Goal: Information Seeking & Learning: Learn about a topic

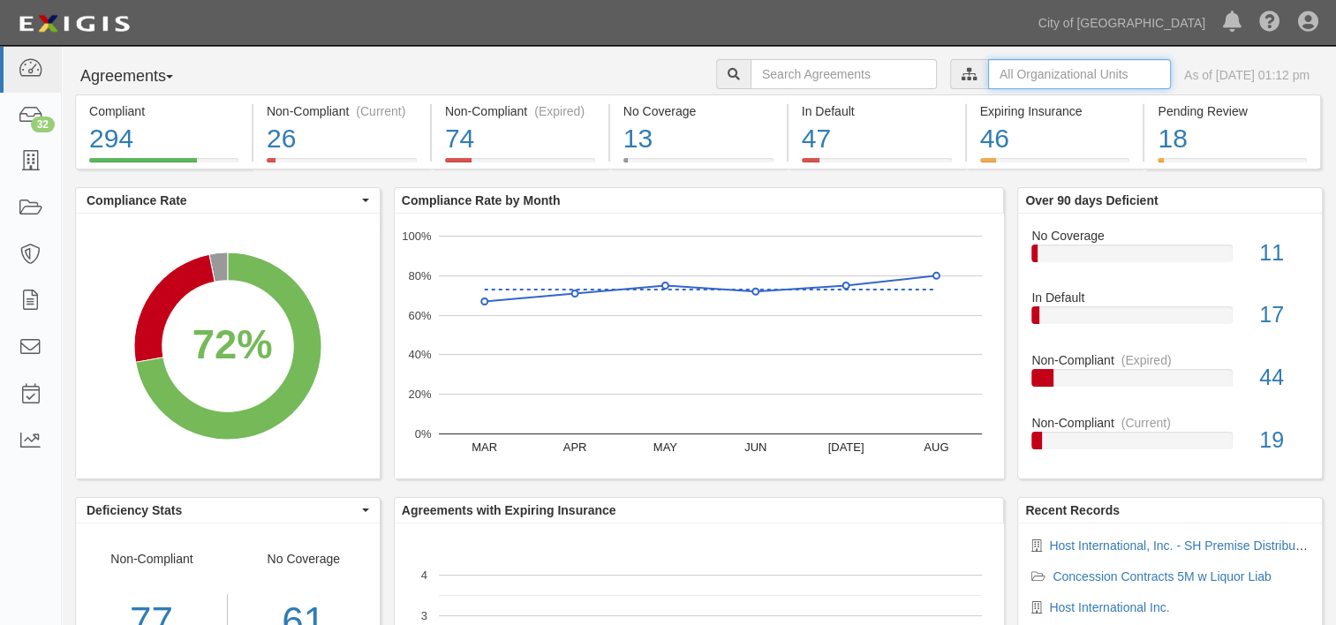
click at [988, 79] on input "text" at bounding box center [1079, 74] width 183 height 30
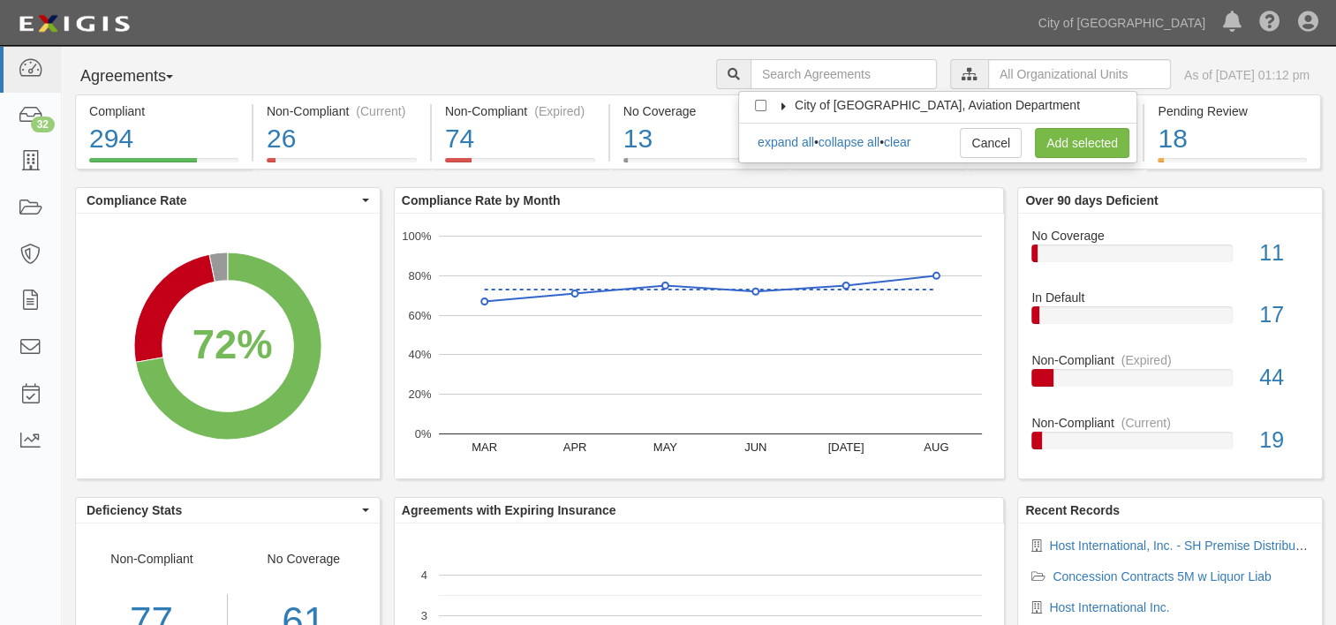
click at [784, 103] on icon at bounding box center [784, 106] width 12 height 8
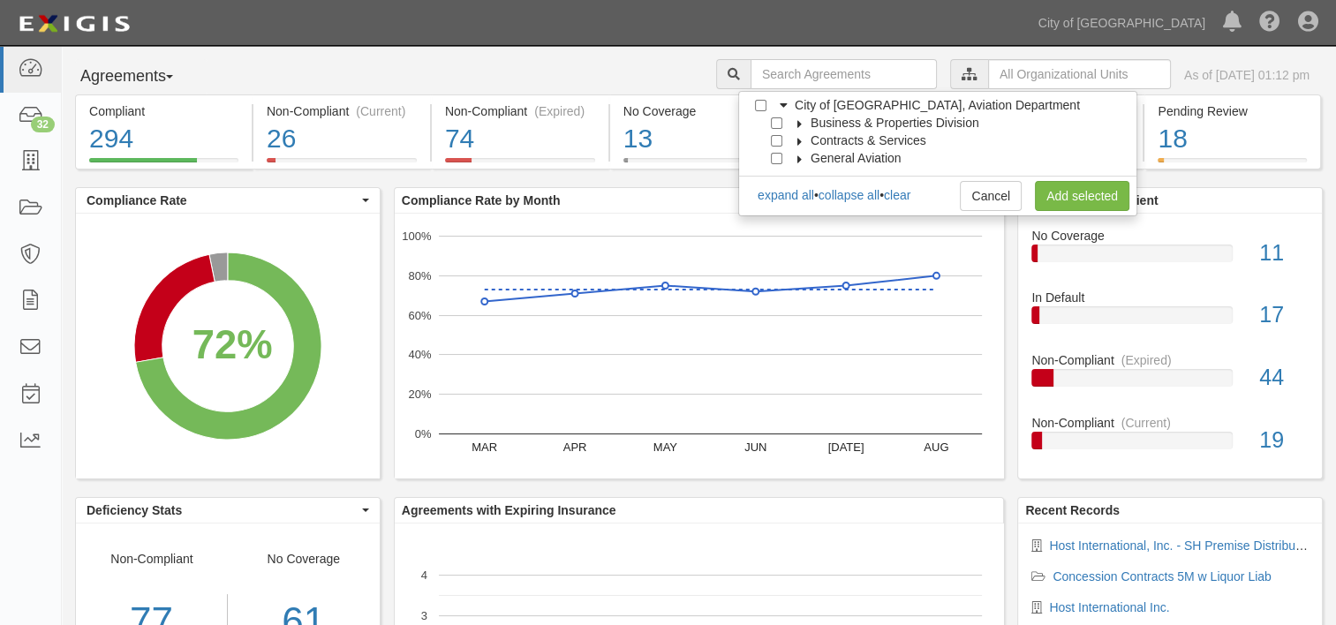
click at [813, 122] on span "Business & Properties Division" at bounding box center [894, 123] width 169 height 14
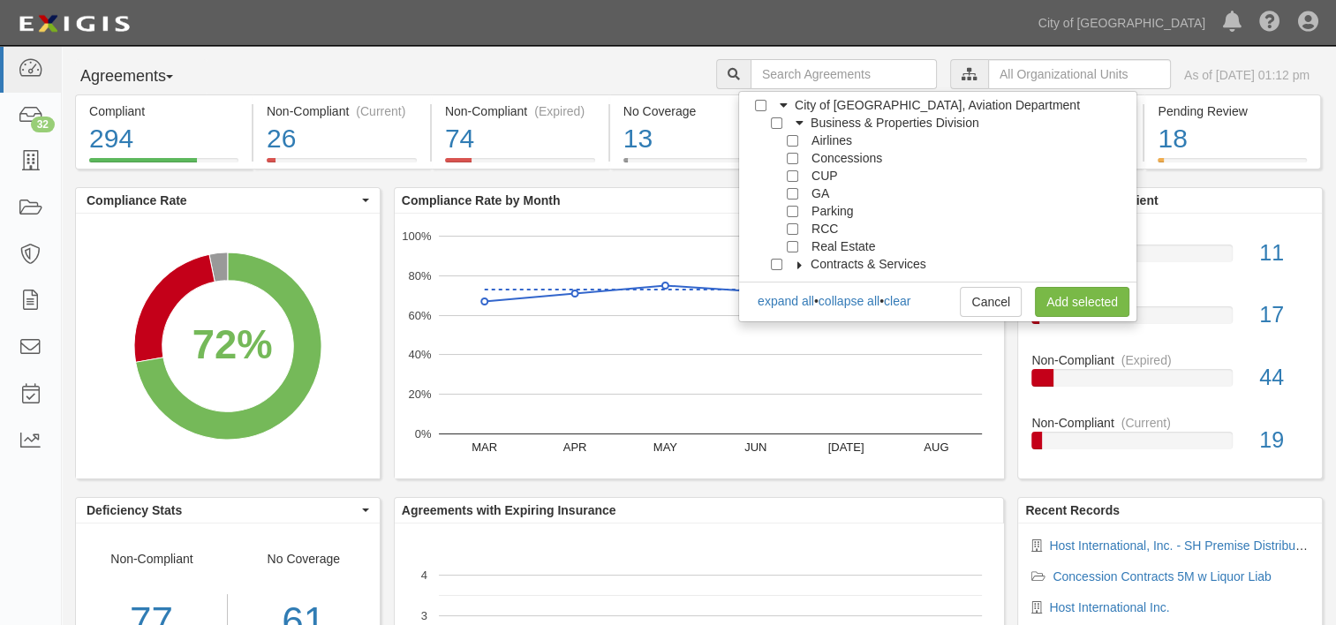
click at [837, 156] on span "Concessions" at bounding box center [846, 158] width 71 height 14
click at [791, 156] on input "Concessions" at bounding box center [792, 158] width 11 height 11
checkbox input "true"
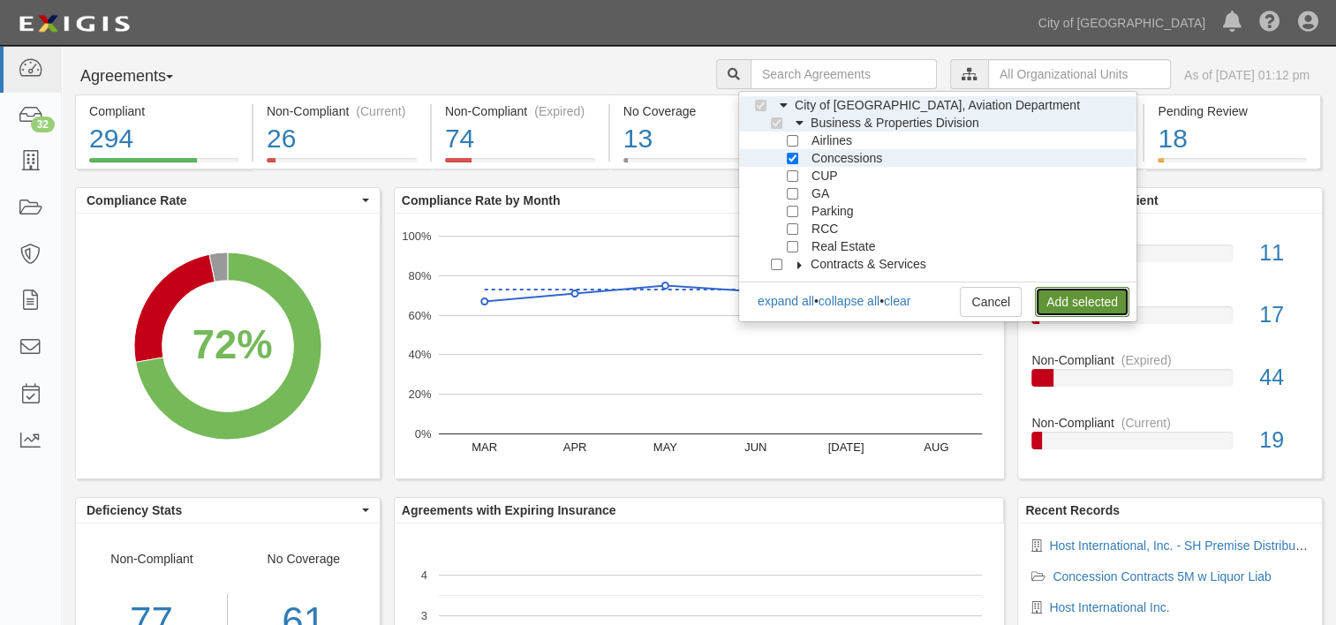
click at [1088, 304] on link "Add selected" at bounding box center [1082, 302] width 94 height 30
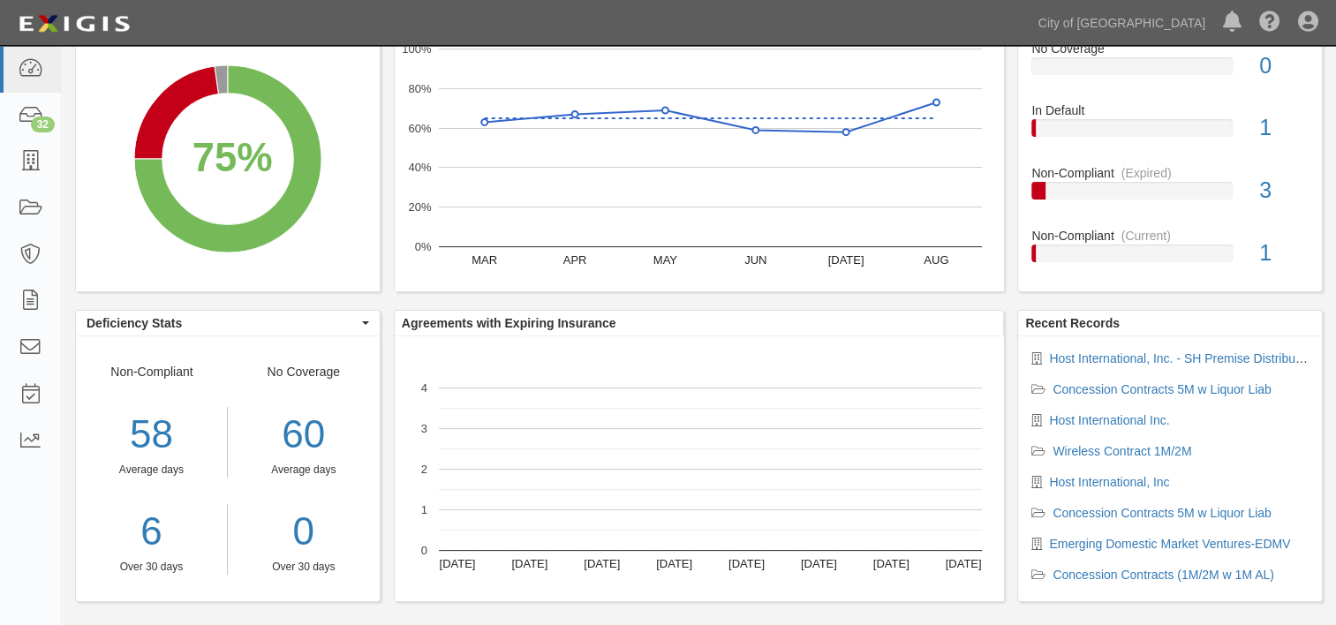
scroll to position [207, 0]
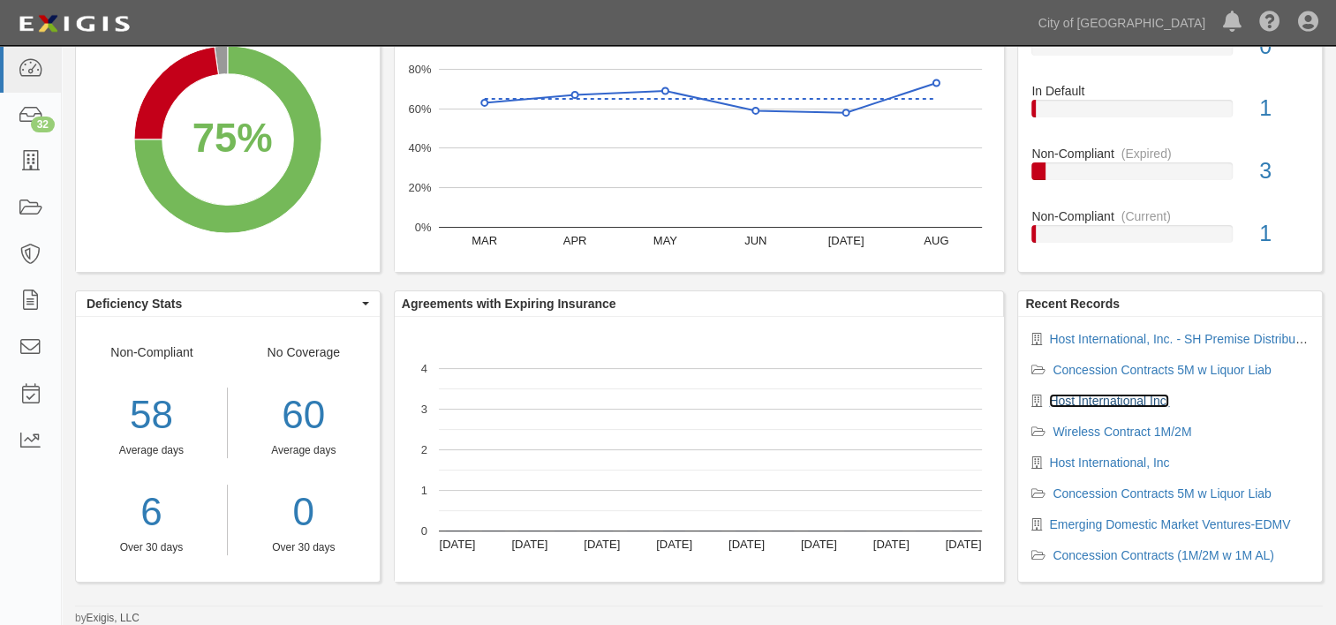
click at [1110, 397] on link "Host International Inc." at bounding box center [1109, 401] width 120 height 14
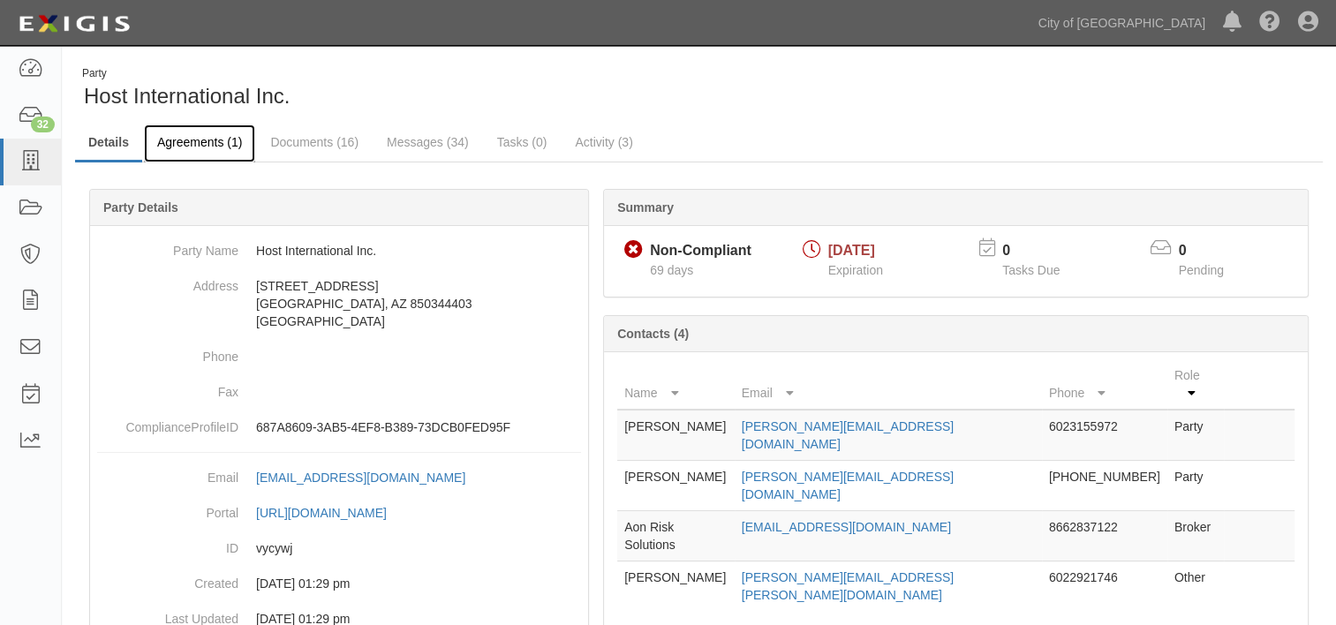
click at [187, 149] on link "Agreements (1)" at bounding box center [199, 143] width 111 height 38
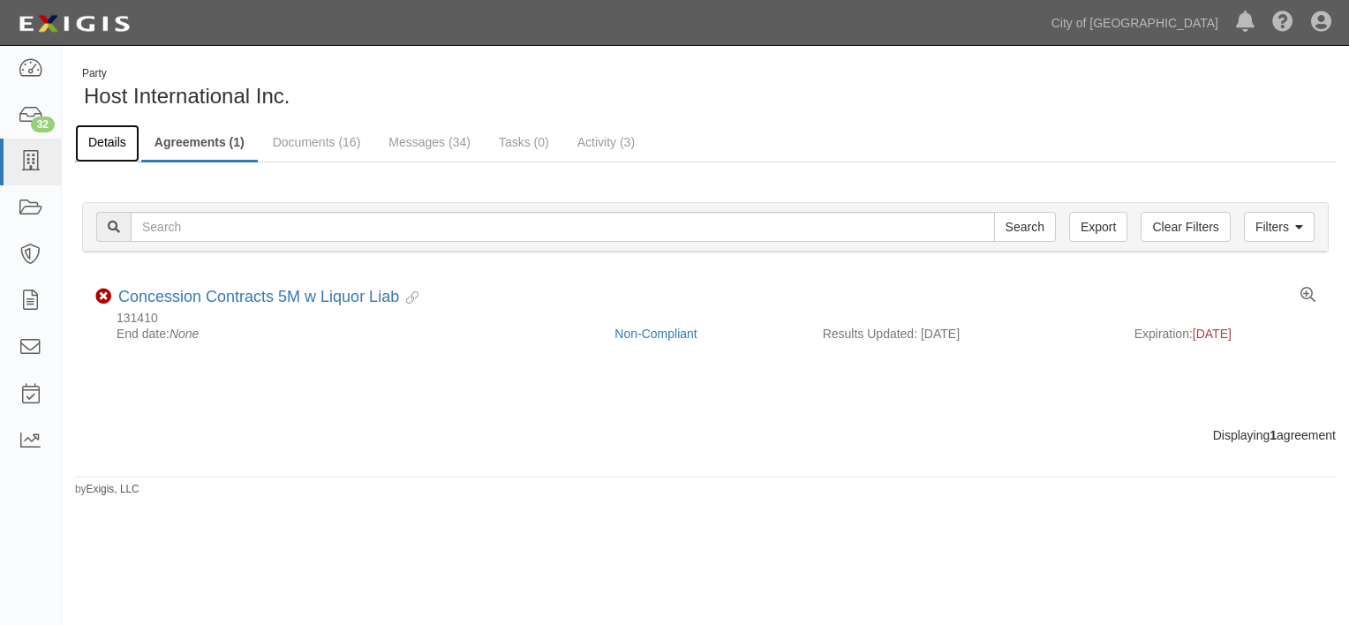
click at [102, 143] on link "Details" at bounding box center [107, 143] width 64 height 38
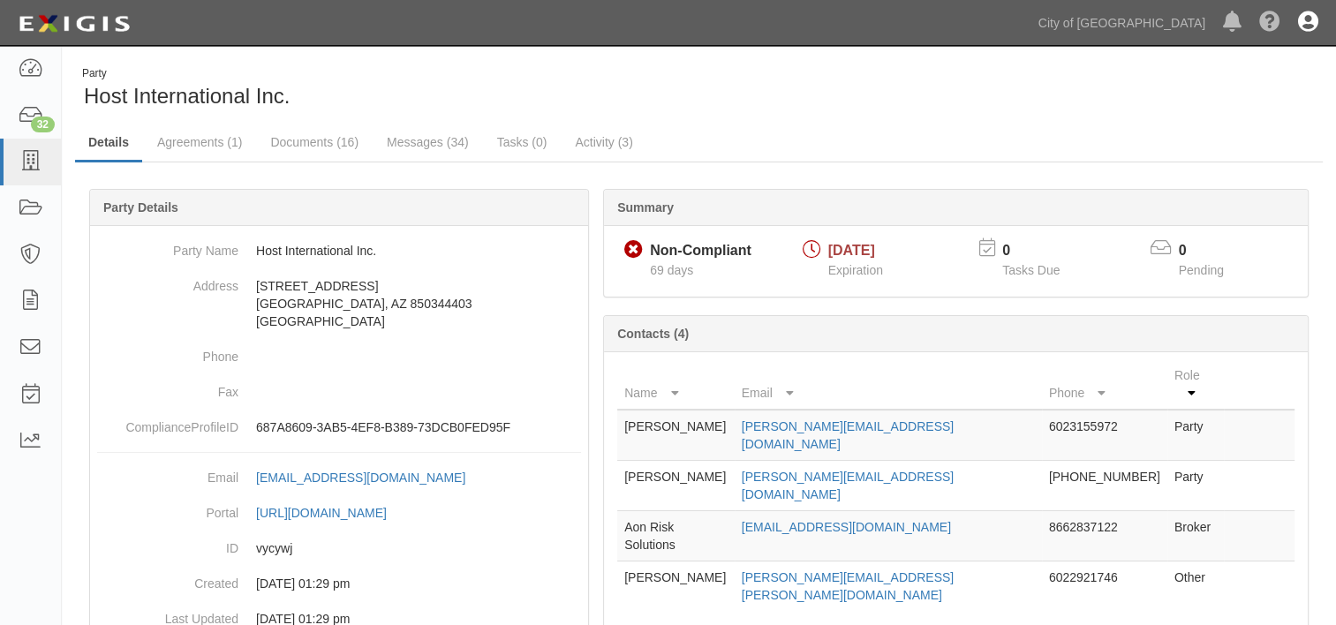
click at [1312, 25] on icon at bounding box center [1308, 22] width 20 height 21
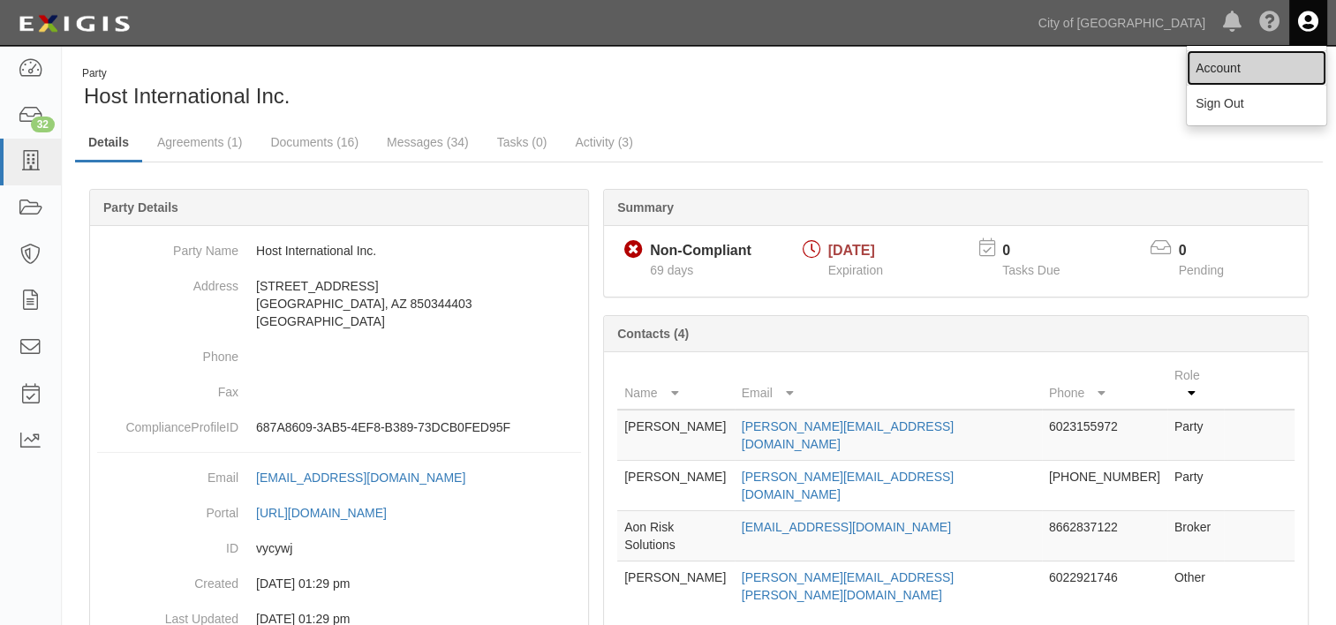
click at [1247, 71] on link "Account" at bounding box center [1256, 67] width 139 height 35
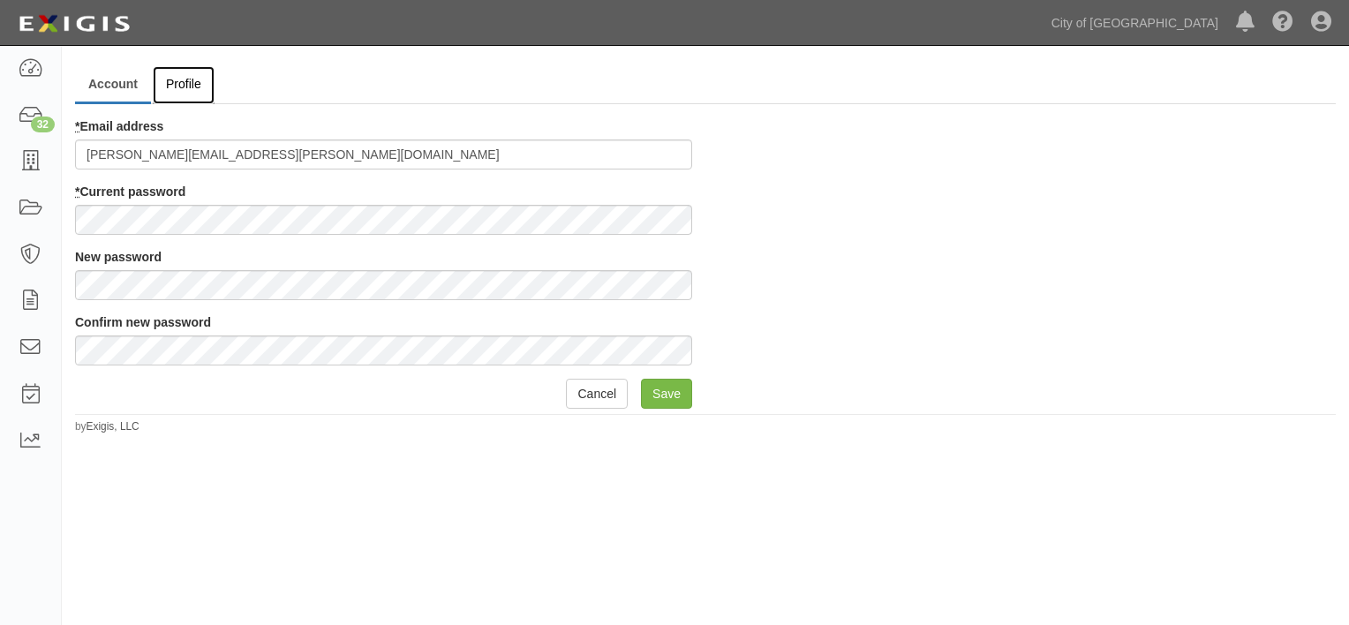
click at [194, 82] on link "Profile" at bounding box center [184, 85] width 62 height 38
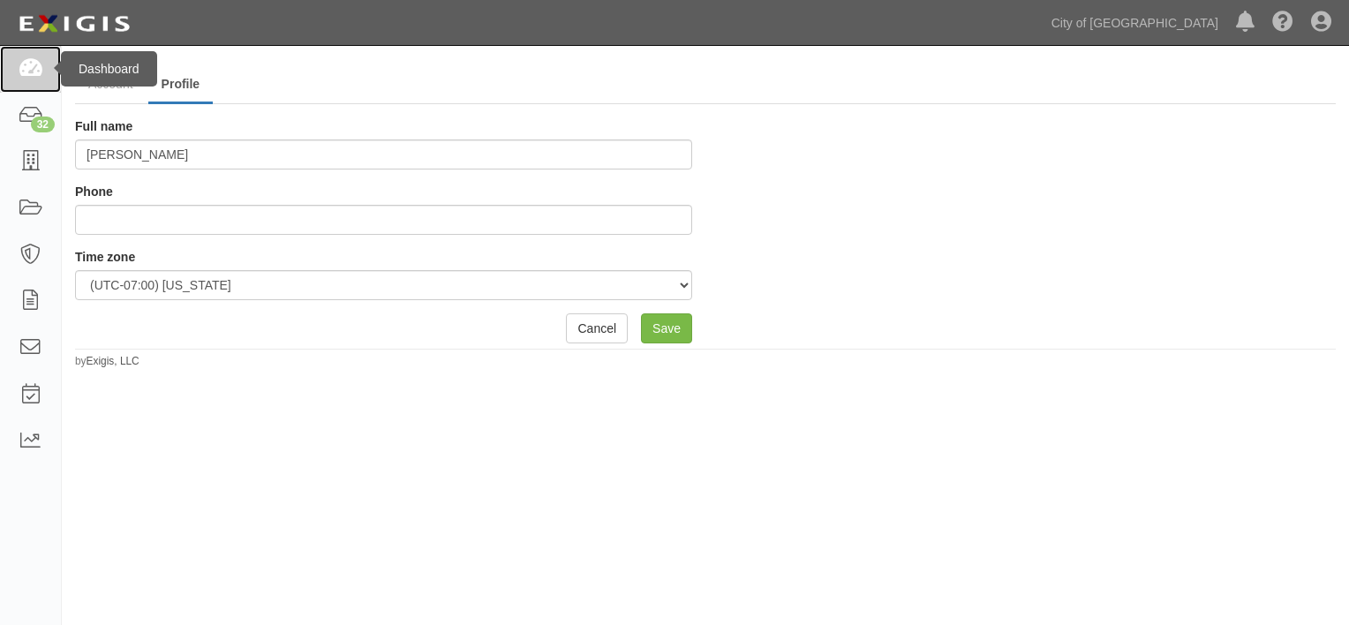
click at [25, 65] on icon at bounding box center [30, 69] width 25 height 20
click at [30, 71] on icon at bounding box center [30, 69] width 25 height 20
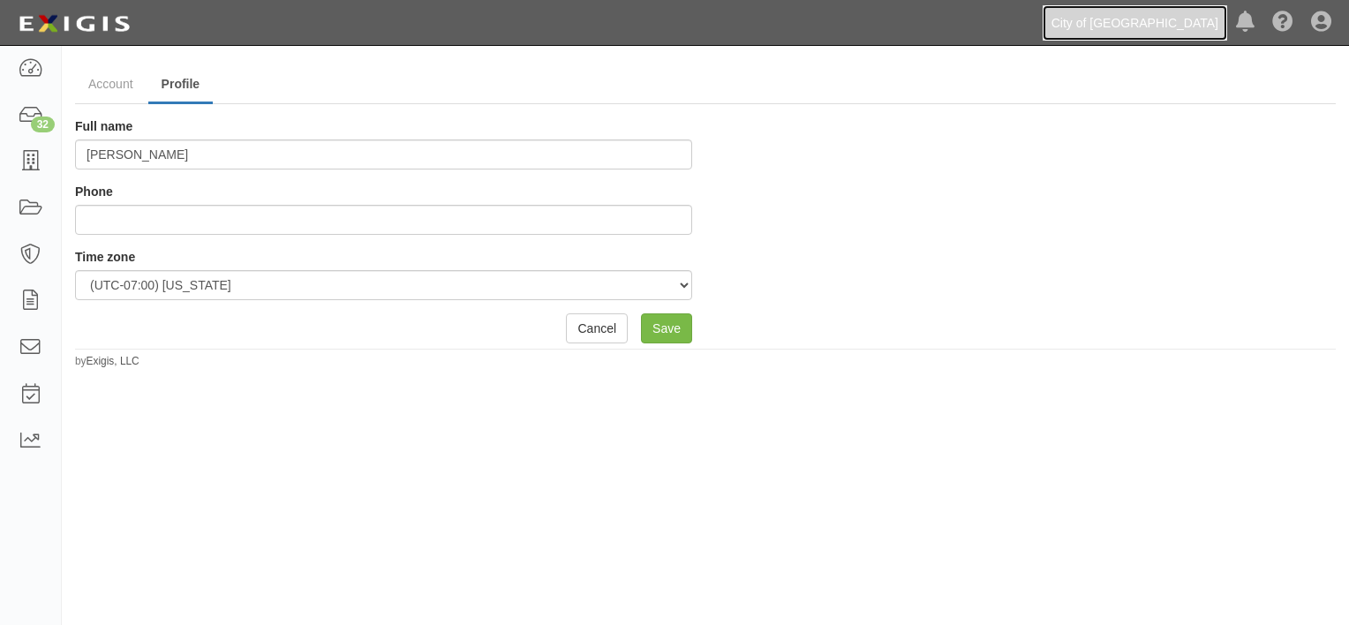
click at [1187, 28] on link "City of [GEOGRAPHIC_DATA]" at bounding box center [1135, 22] width 185 height 35
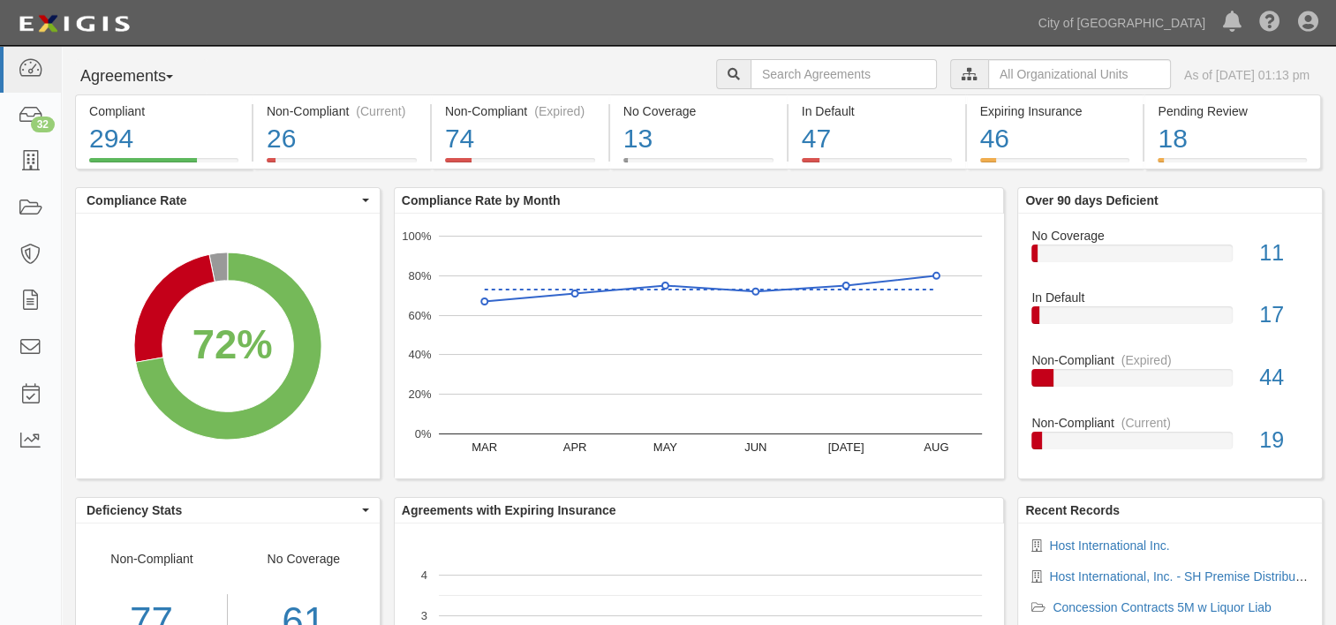
click at [174, 73] on button "Agreements" at bounding box center [141, 76] width 132 height 35
click at [961, 75] on icon at bounding box center [969, 75] width 16 height 12
click at [988, 74] on input "text" at bounding box center [1079, 74] width 183 height 30
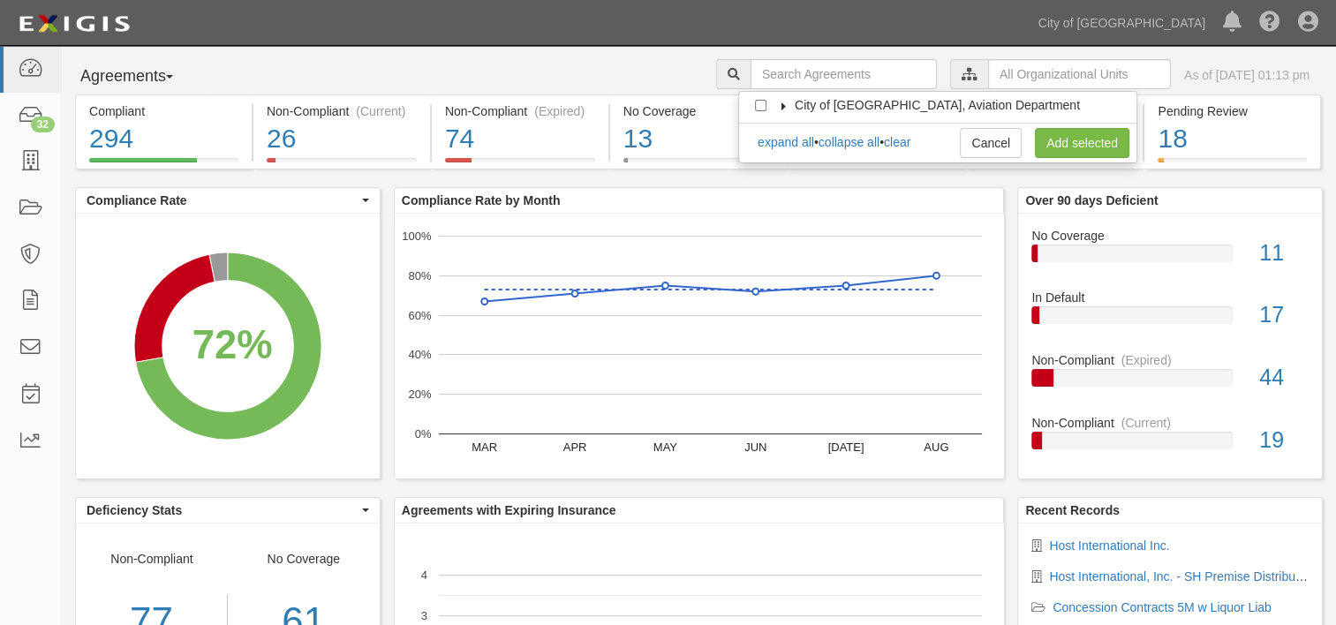
click at [783, 103] on icon at bounding box center [784, 106] width 12 height 8
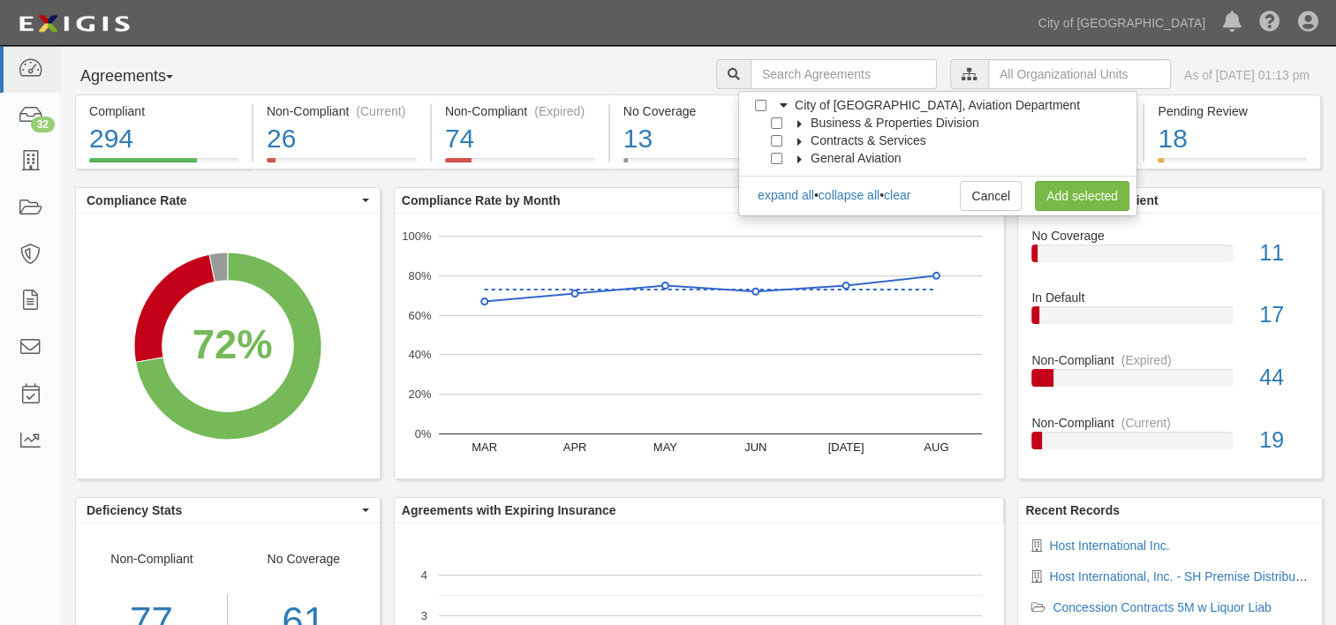
click at [797, 123] on icon at bounding box center [800, 124] width 12 height 8
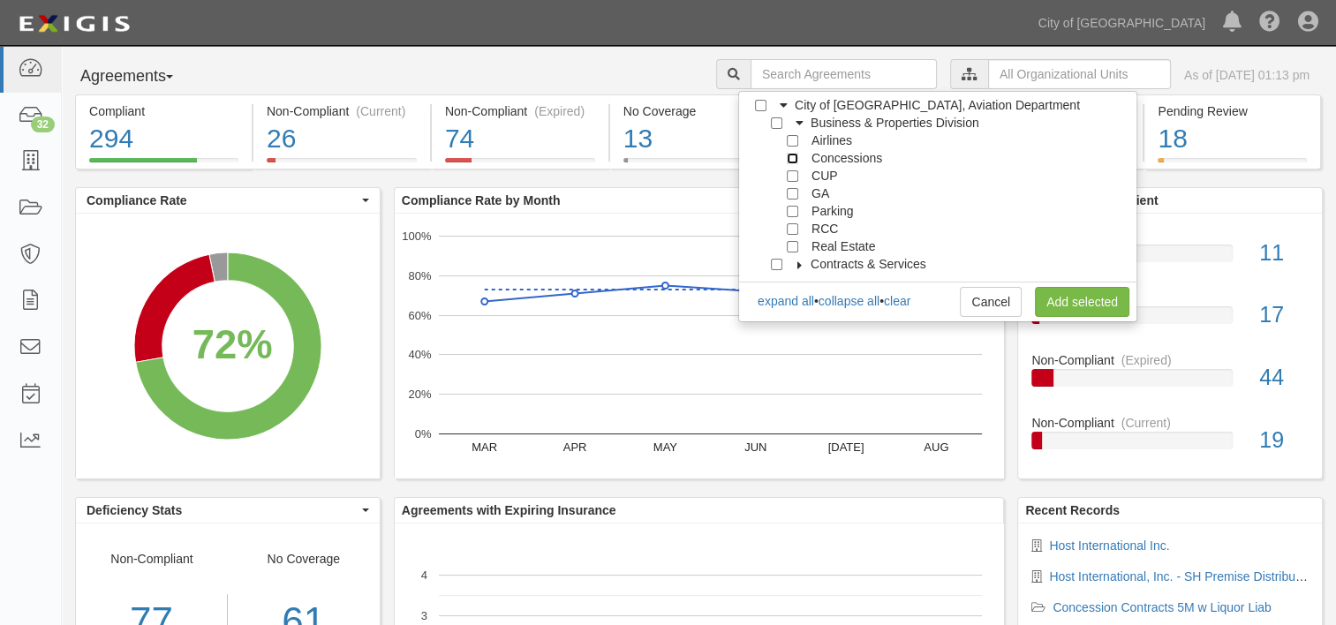
click at [791, 158] on input "Concessions" at bounding box center [792, 158] width 11 height 11
checkbox input "true"
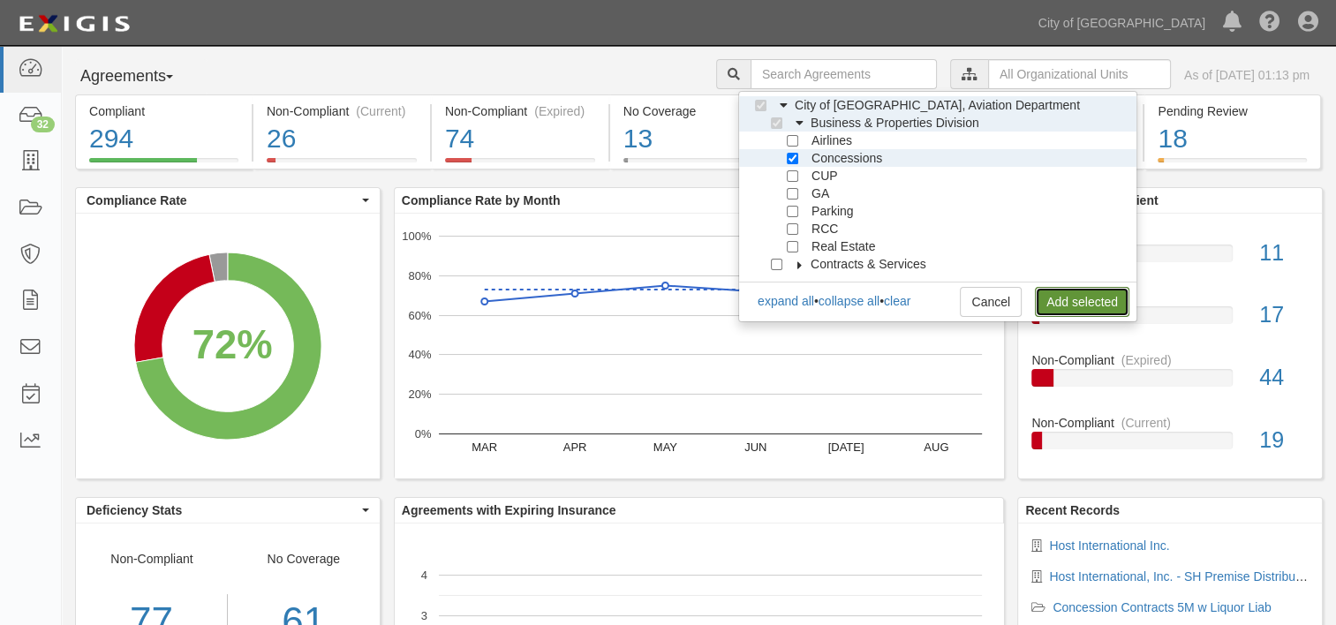
click at [1079, 297] on link "Add selected" at bounding box center [1082, 302] width 94 height 30
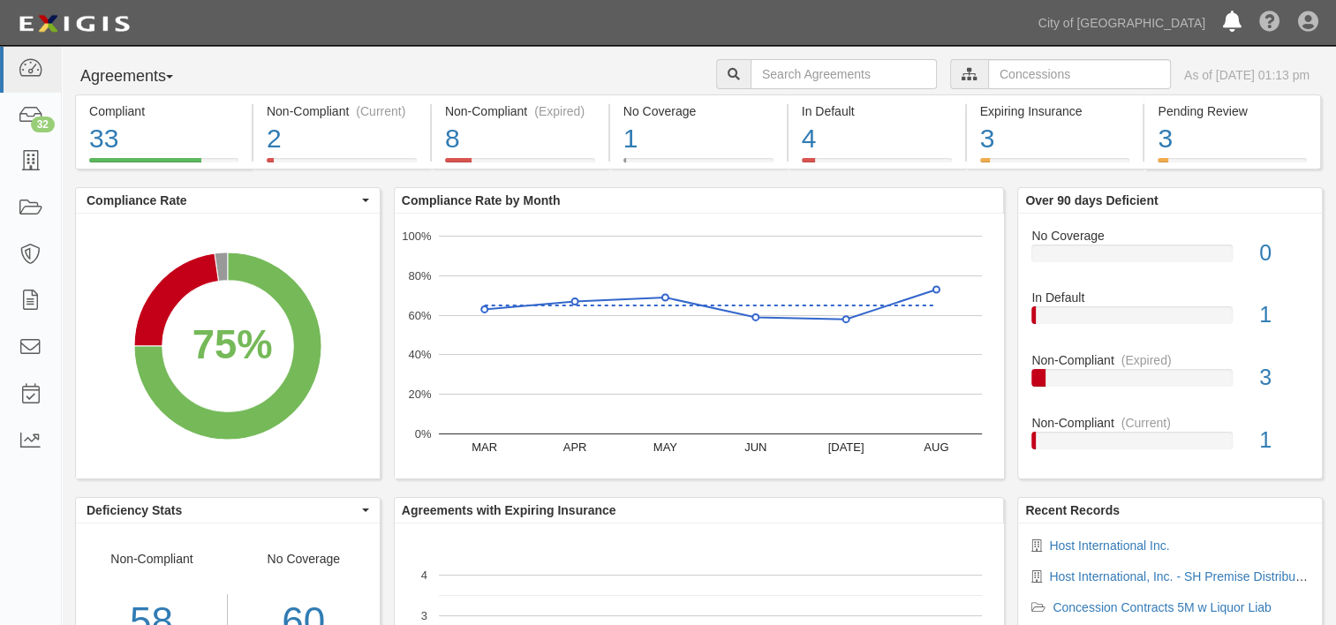
click at [1230, 22] on icon at bounding box center [1232, 22] width 19 height 21
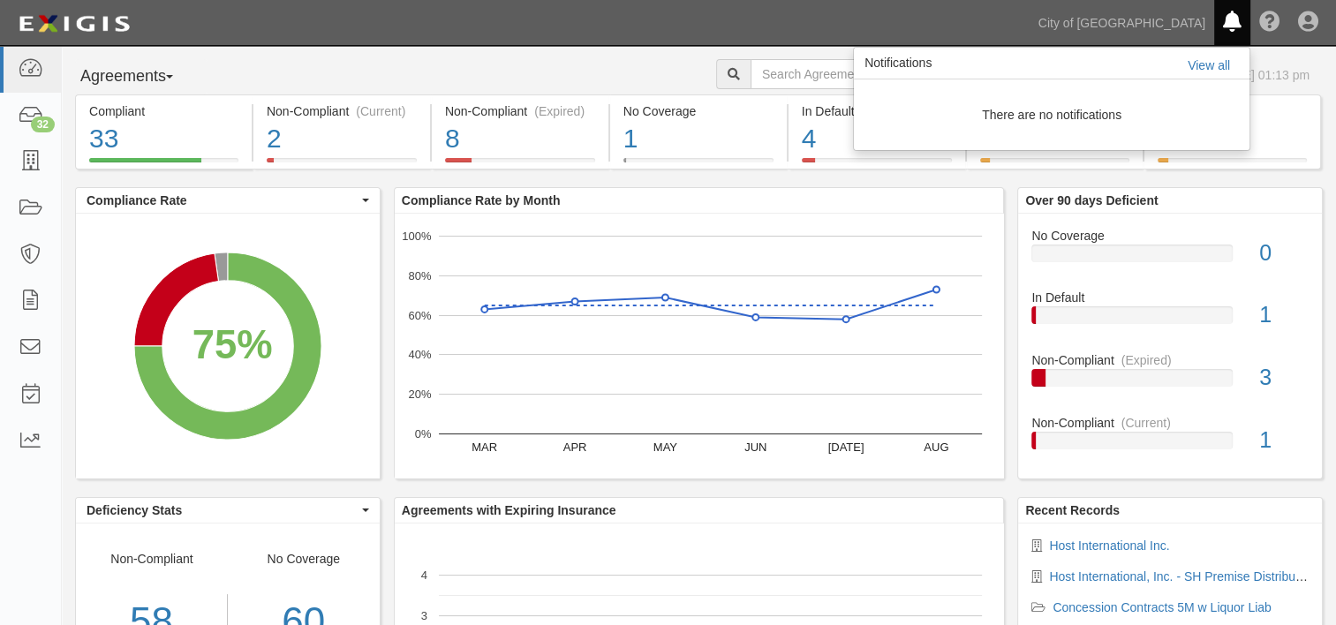
click at [1279, 71] on div "As of Sep 08, 2025 01:13 pm" at bounding box center [1246, 75] width 125 height 18
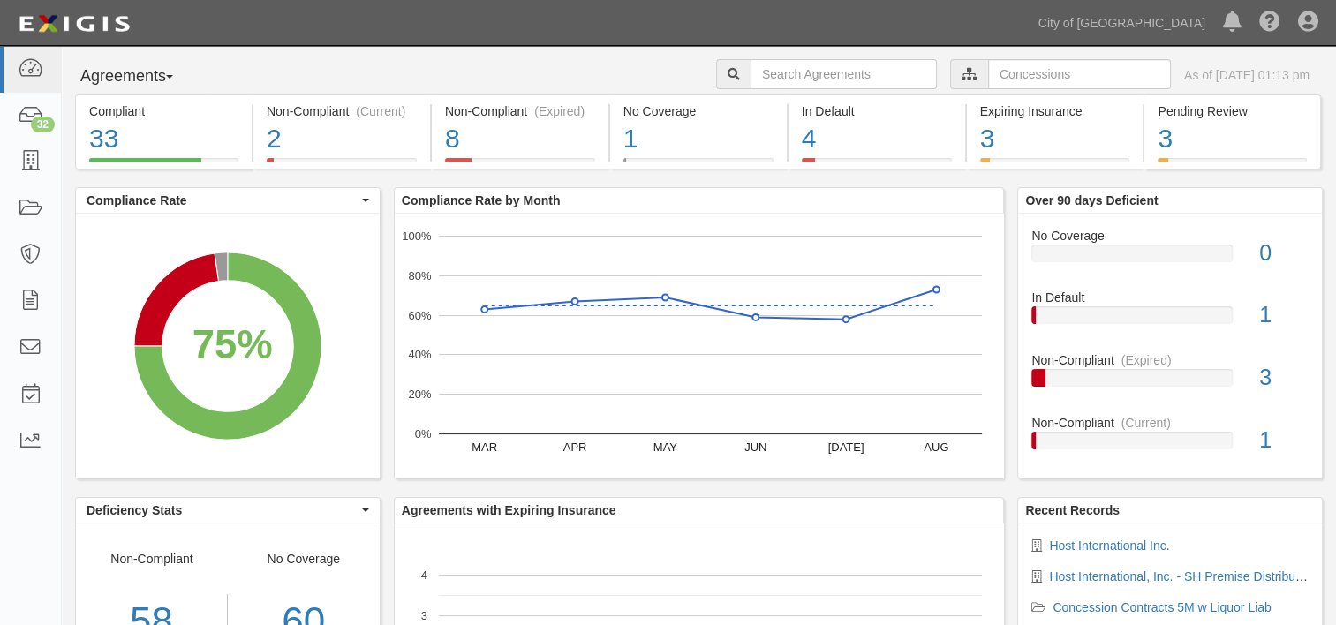
scroll to position [88, 0]
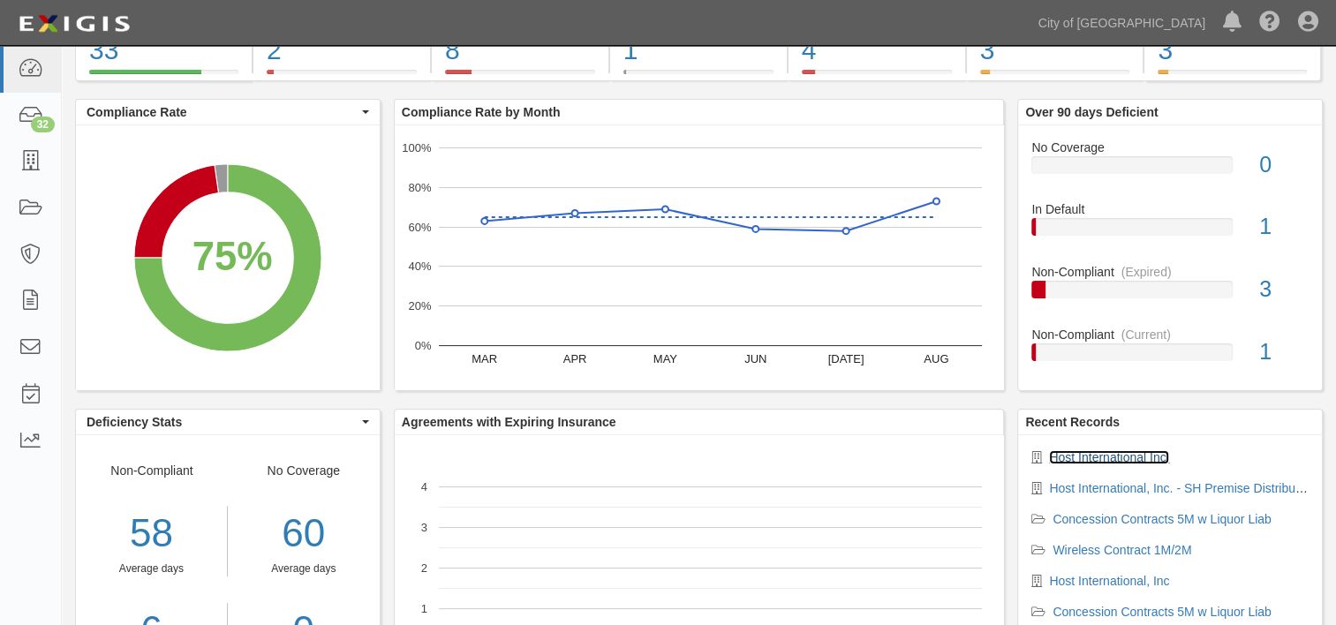
click at [1110, 459] on link "Host International Inc." at bounding box center [1109, 457] width 120 height 14
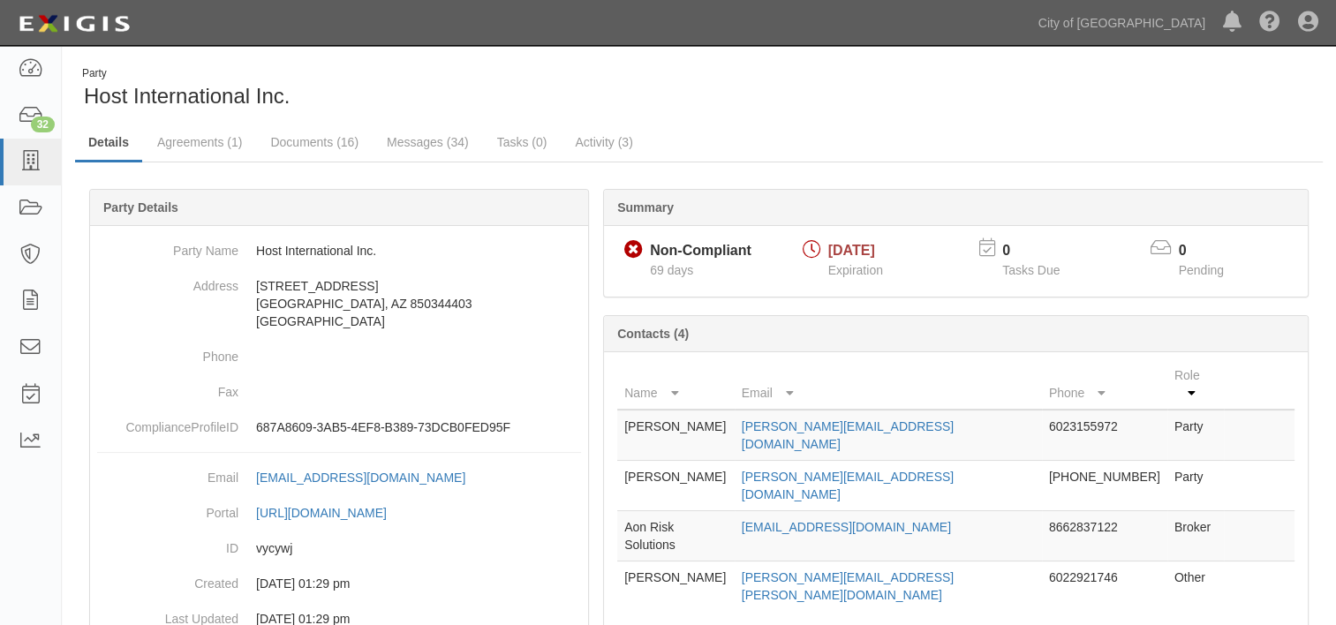
click at [625, 410] on td "[PERSON_NAME]" at bounding box center [675, 435] width 117 height 51
click at [1190, 410] on td "Party" at bounding box center [1195, 435] width 57 height 51
click at [192, 145] on link "Agreements (1)" at bounding box center [199, 143] width 111 height 38
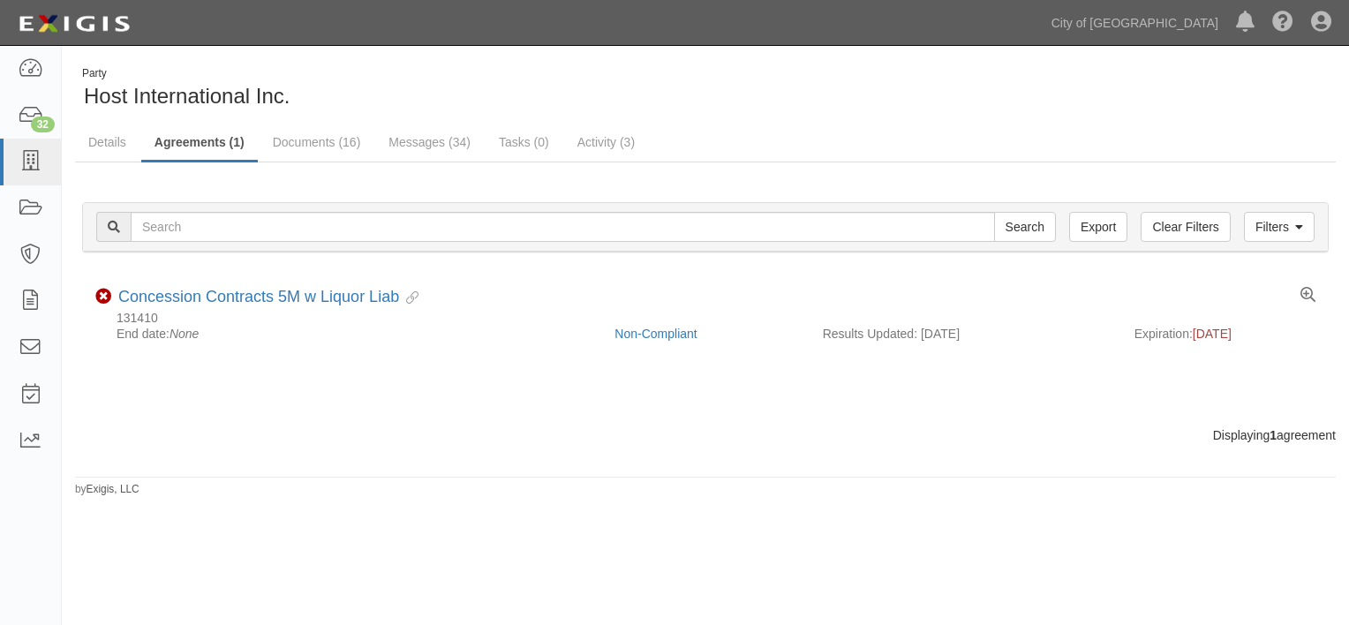
click at [257, 99] on span "Host International Inc." at bounding box center [187, 96] width 206 height 24
click at [38, 74] on icon at bounding box center [30, 69] width 25 height 20
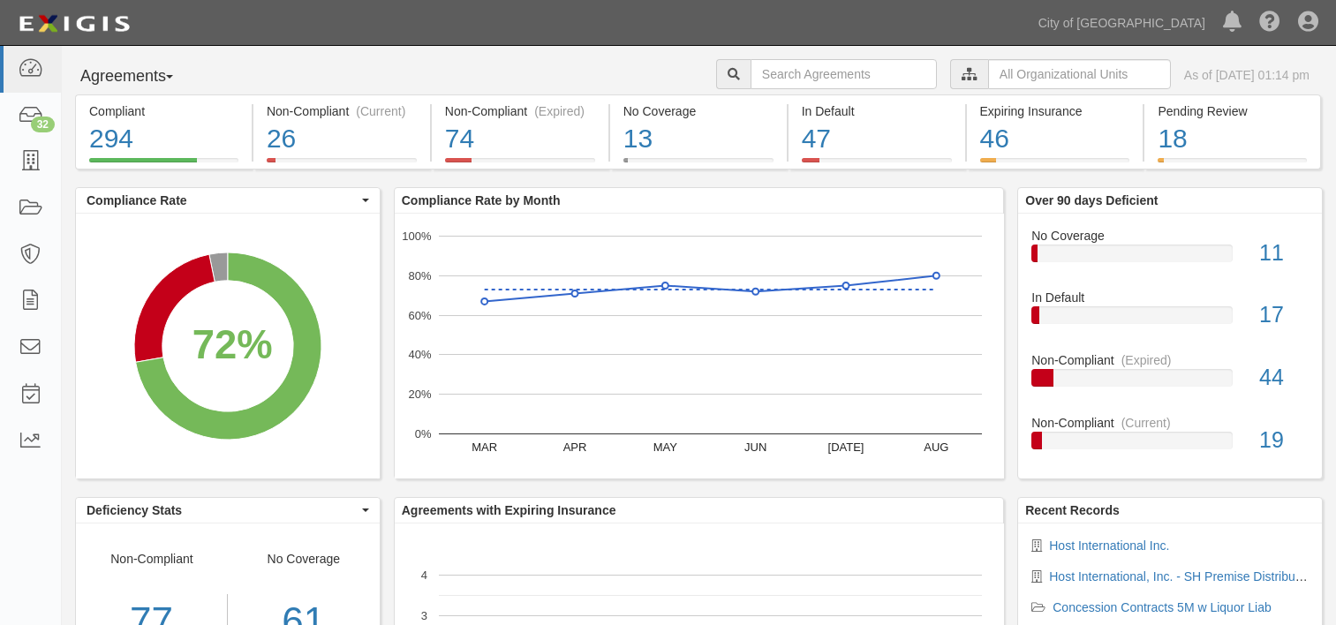
click at [595, 144] on div "Non-Compliant (Expired) 74 18% (74 out of 407 agreements)" at bounding box center [520, 131] width 177 height 75
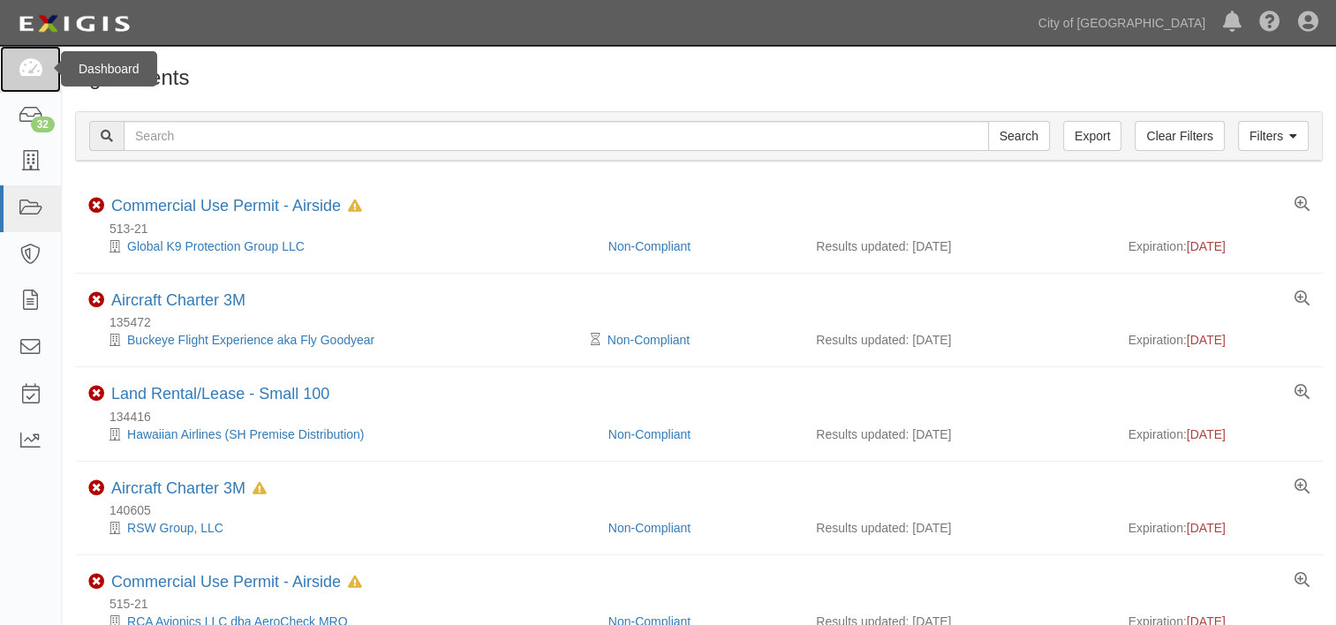
click at [32, 72] on icon at bounding box center [30, 69] width 25 height 20
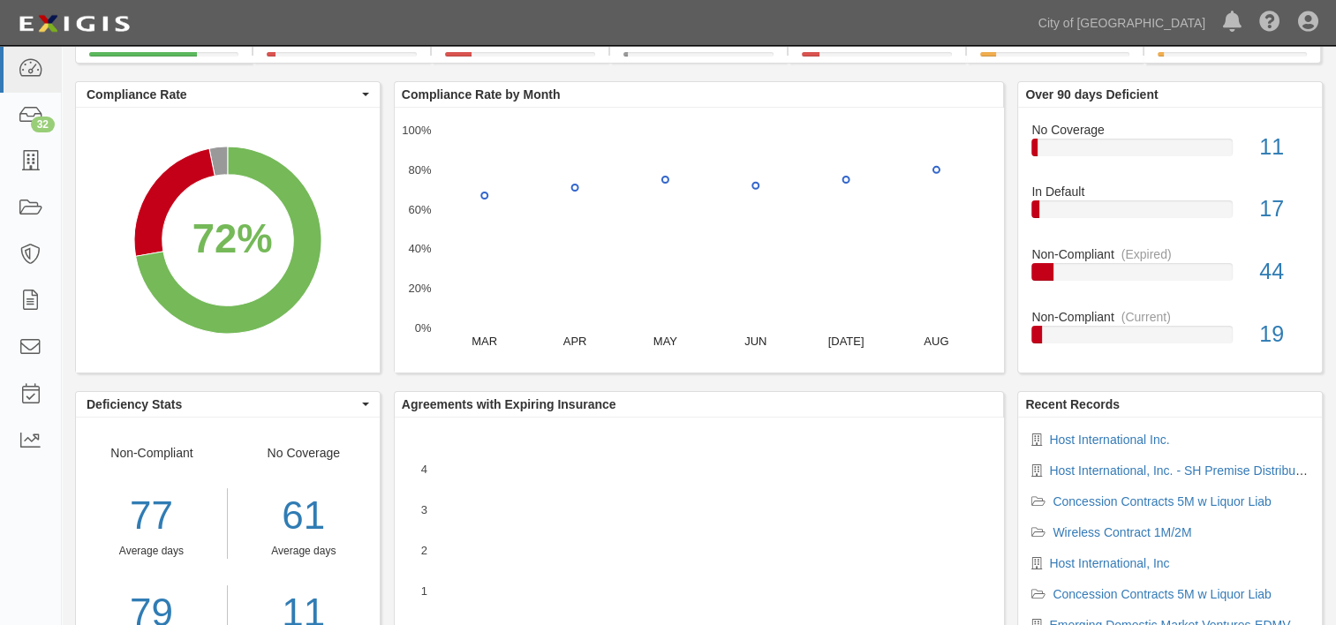
scroll to position [207, 0]
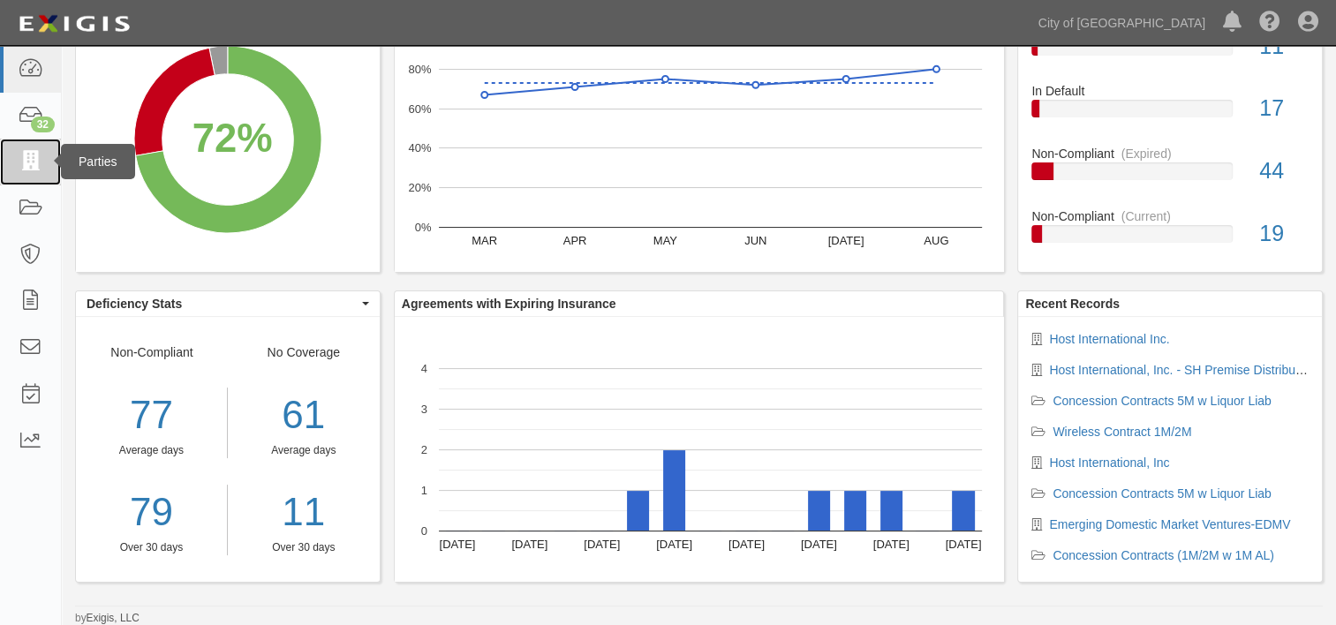
click at [34, 162] on icon at bounding box center [30, 162] width 25 height 20
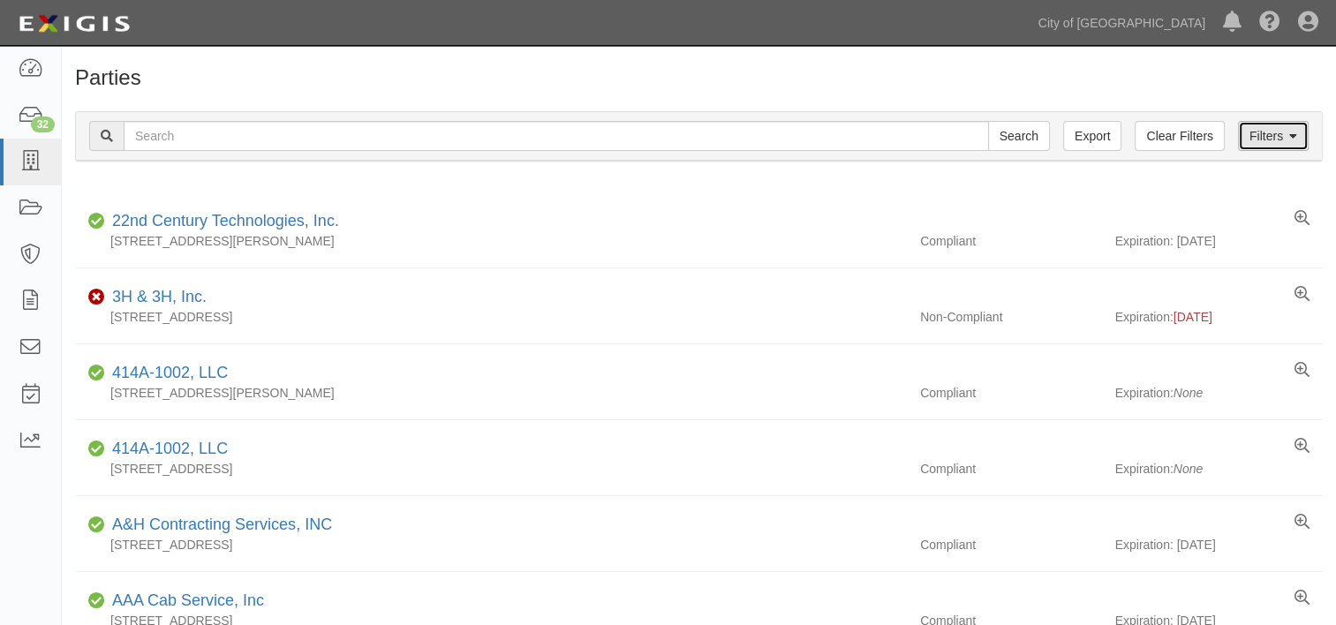
click at [1293, 136] on icon at bounding box center [1293, 137] width 8 height 12
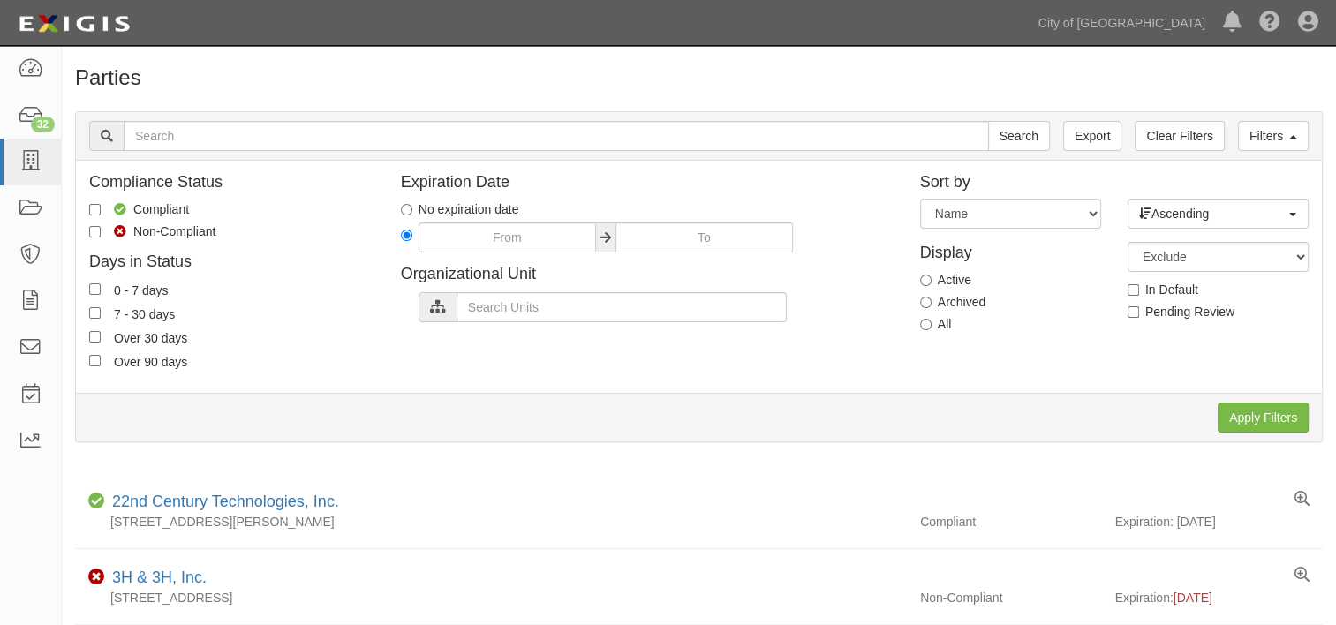
click at [433, 311] on icon at bounding box center [438, 307] width 16 height 12
click at [471, 311] on input "text" at bounding box center [621, 307] width 330 height 30
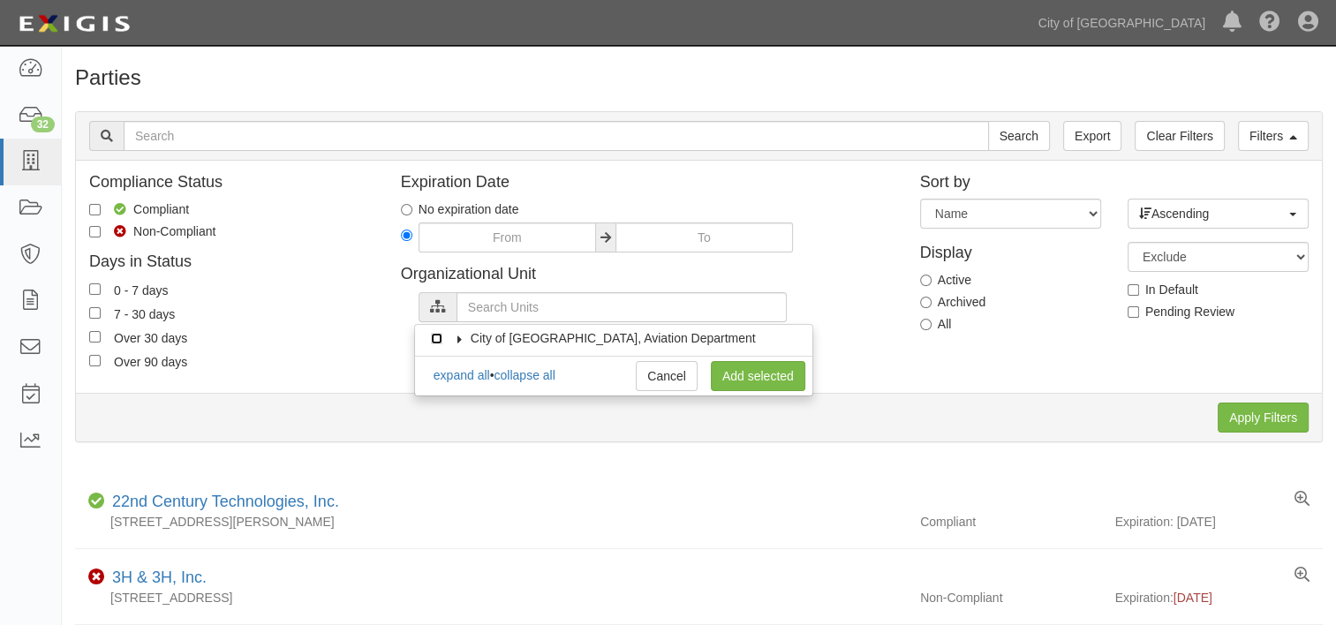
click at [433, 340] on input "City of [GEOGRAPHIC_DATA], Aviation Department" at bounding box center [436, 338] width 11 height 11
checkbox input "true"
click at [463, 339] on icon at bounding box center [459, 339] width 12 height 8
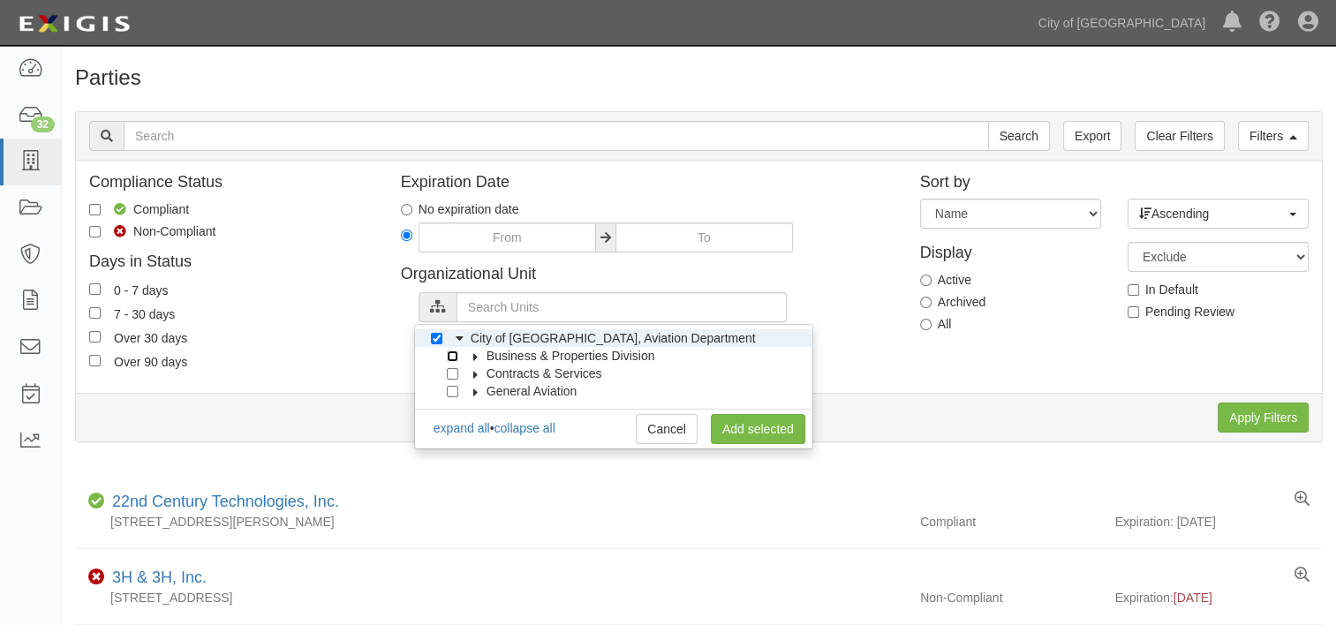
click at [454, 355] on input "Business & Properties Division" at bounding box center [452, 355] width 11 height 11
checkbox input "true"
click at [745, 420] on link "Add selected" at bounding box center [758, 429] width 94 height 30
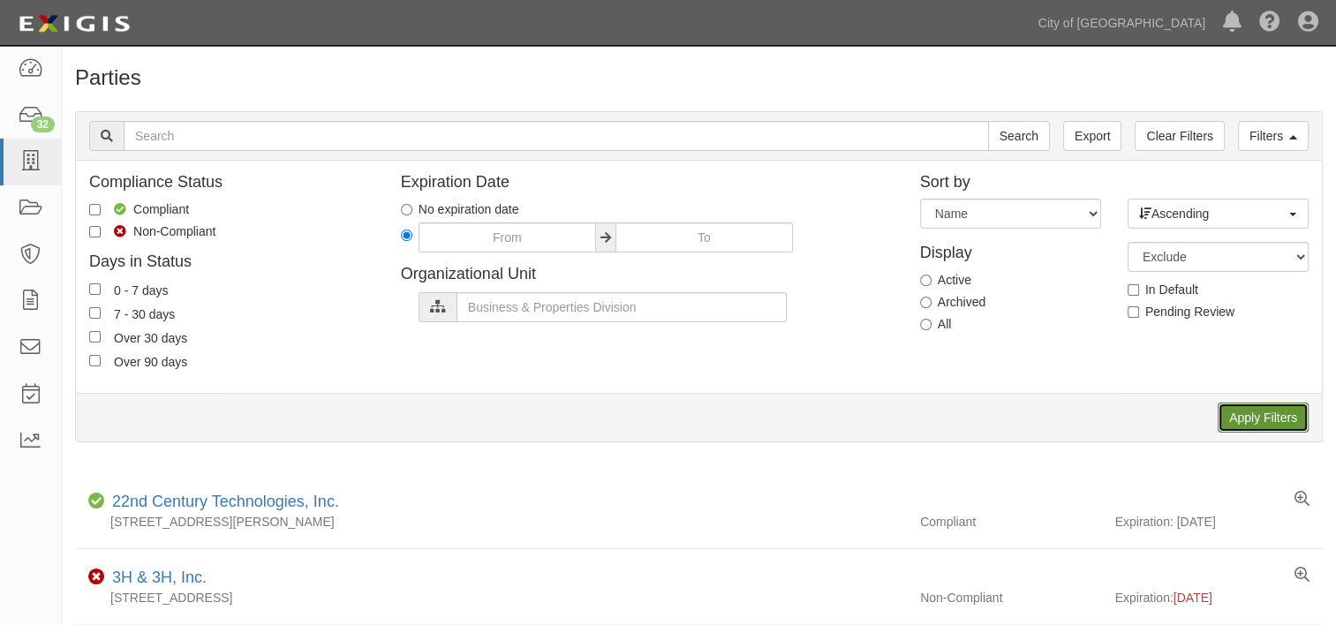
click at [1258, 416] on input "Apply Filters" at bounding box center [1262, 418] width 91 height 30
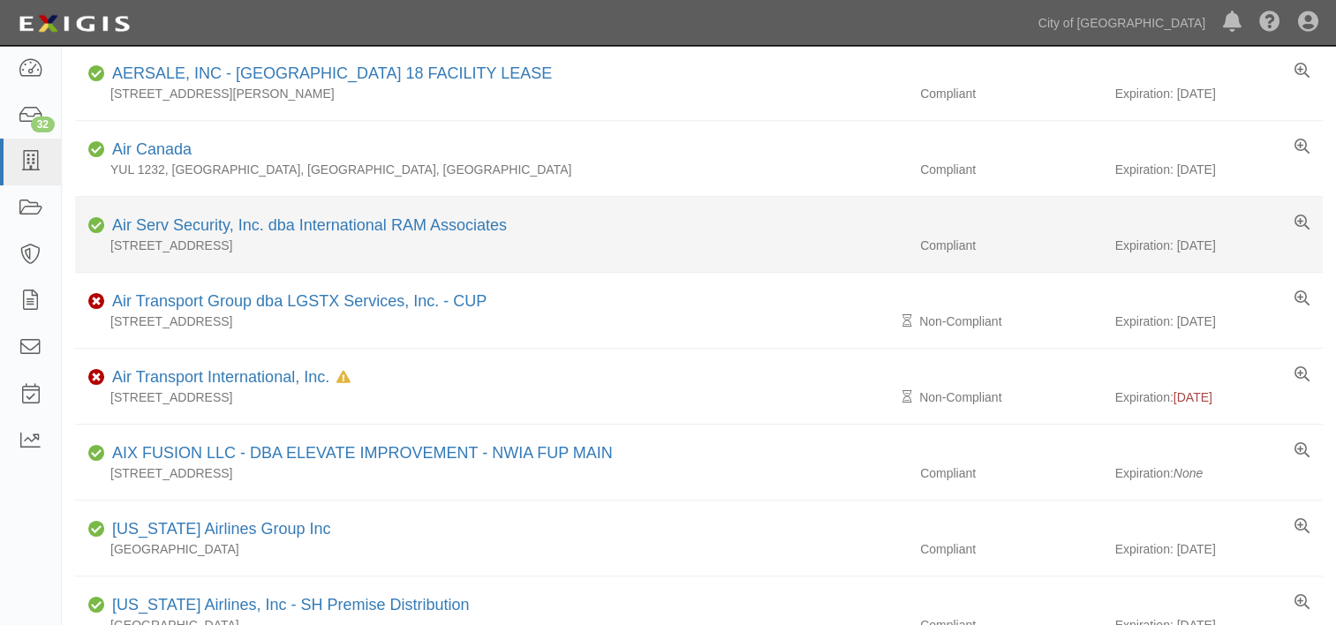
scroll to position [1239, 0]
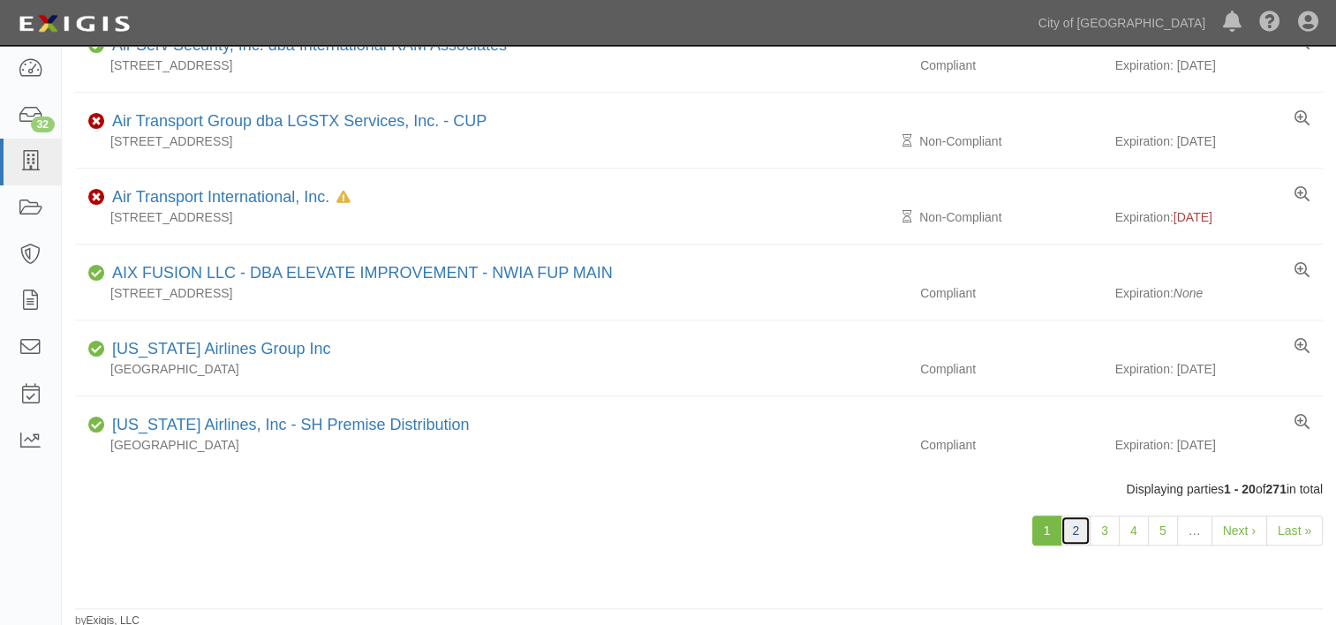
click at [1076, 533] on link "2" at bounding box center [1075, 531] width 30 height 30
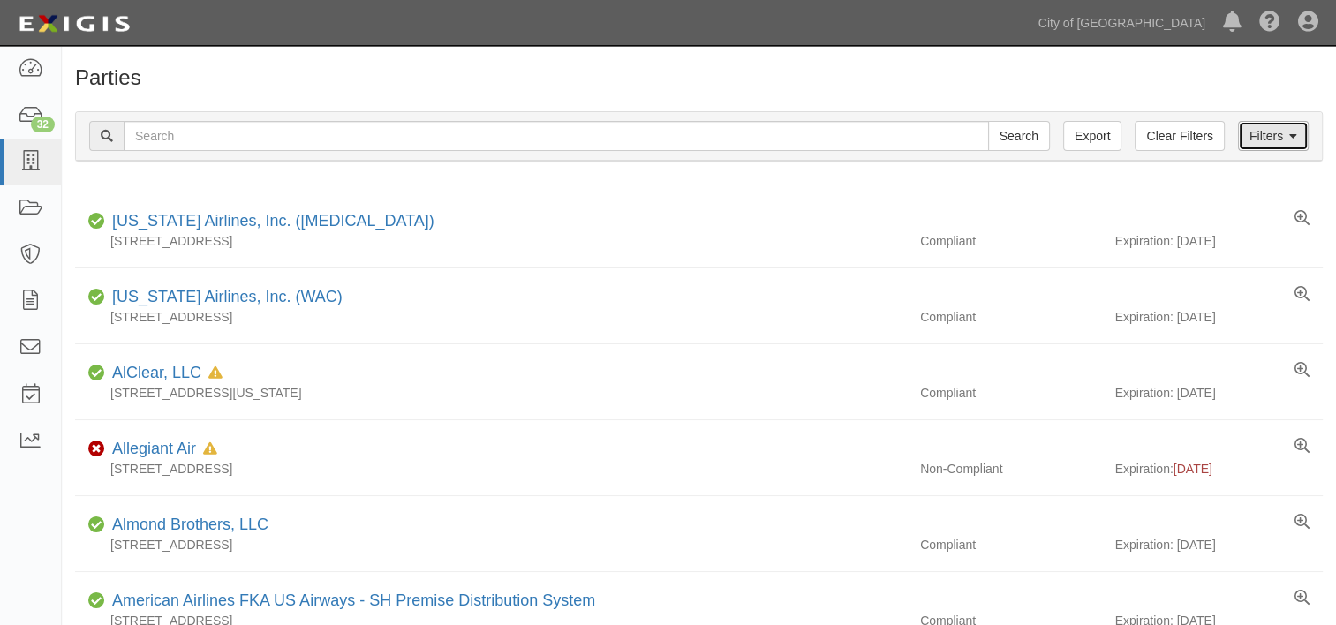
click at [1271, 145] on link "Filters" at bounding box center [1273, 136] width 71 height 30
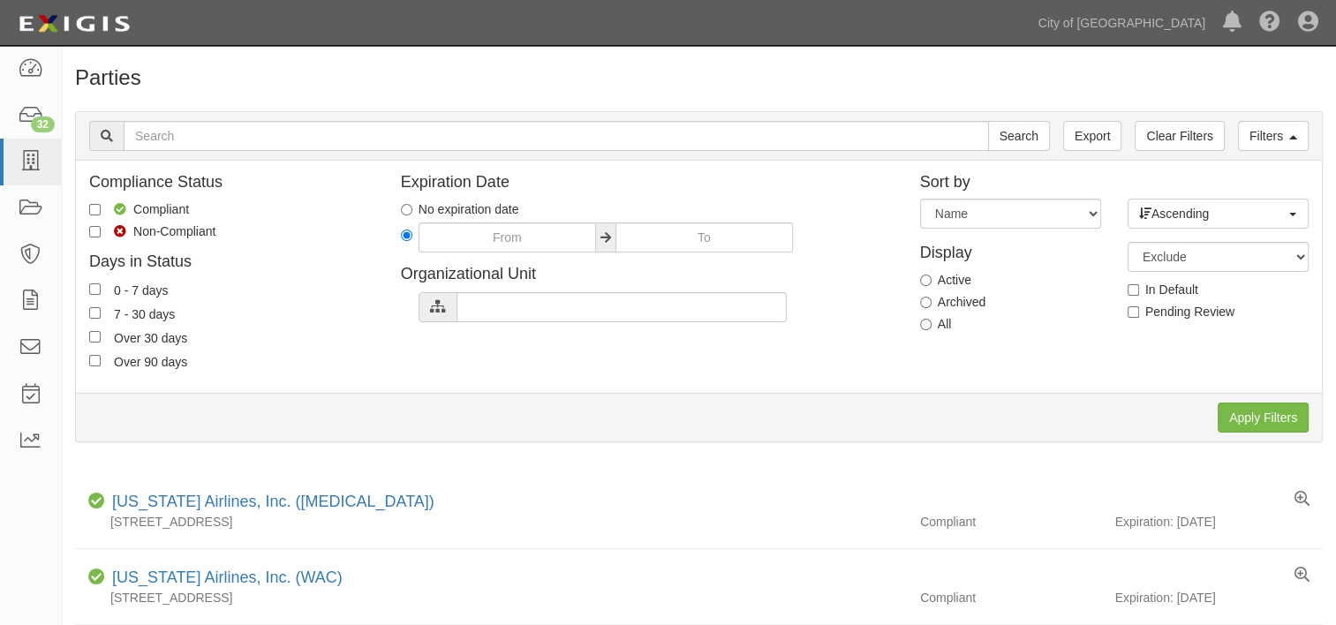
click at [438, 315] on div at bounding box center [437, 307] width 38 height 30
click at [445, 302] on div at bounding box center [437, 307] width 38 height 30
click at [479, 298] on input "text" at bounding box center [621, 307] width 330 height 30
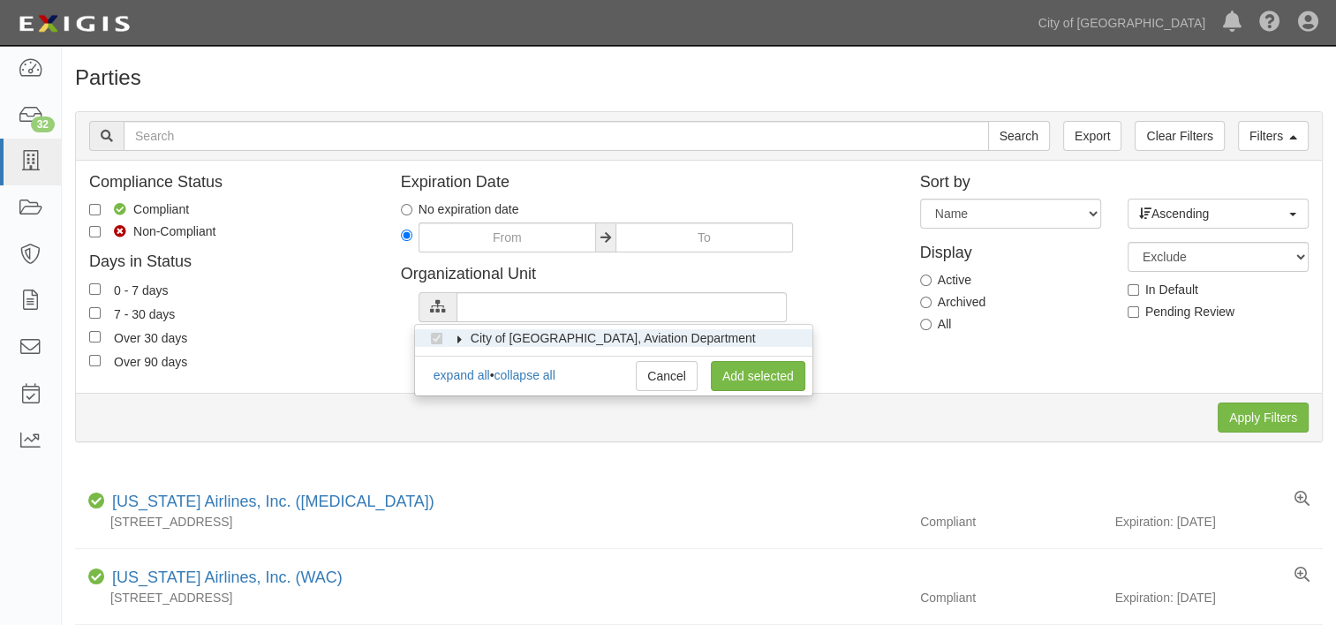
click at [460, 337] on icon at bounding box center [459, 339] width 12 height 8
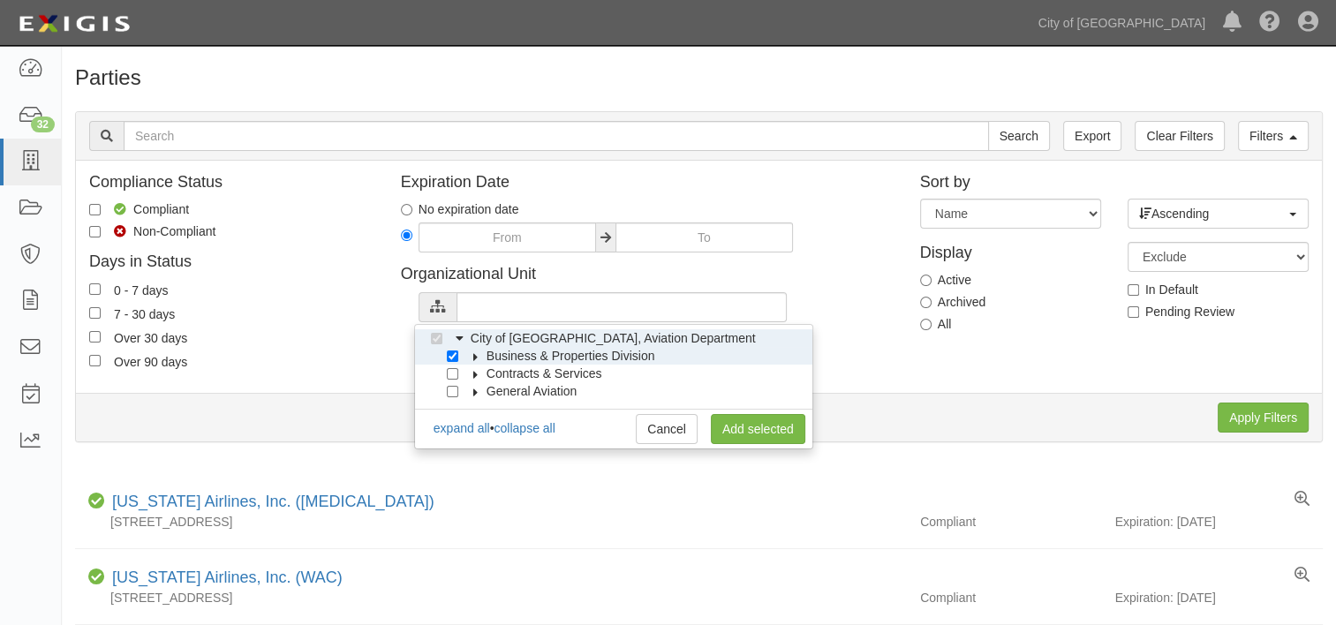
click at [475, 356] on icon at bounding box center [475, 356] width 12 height 8
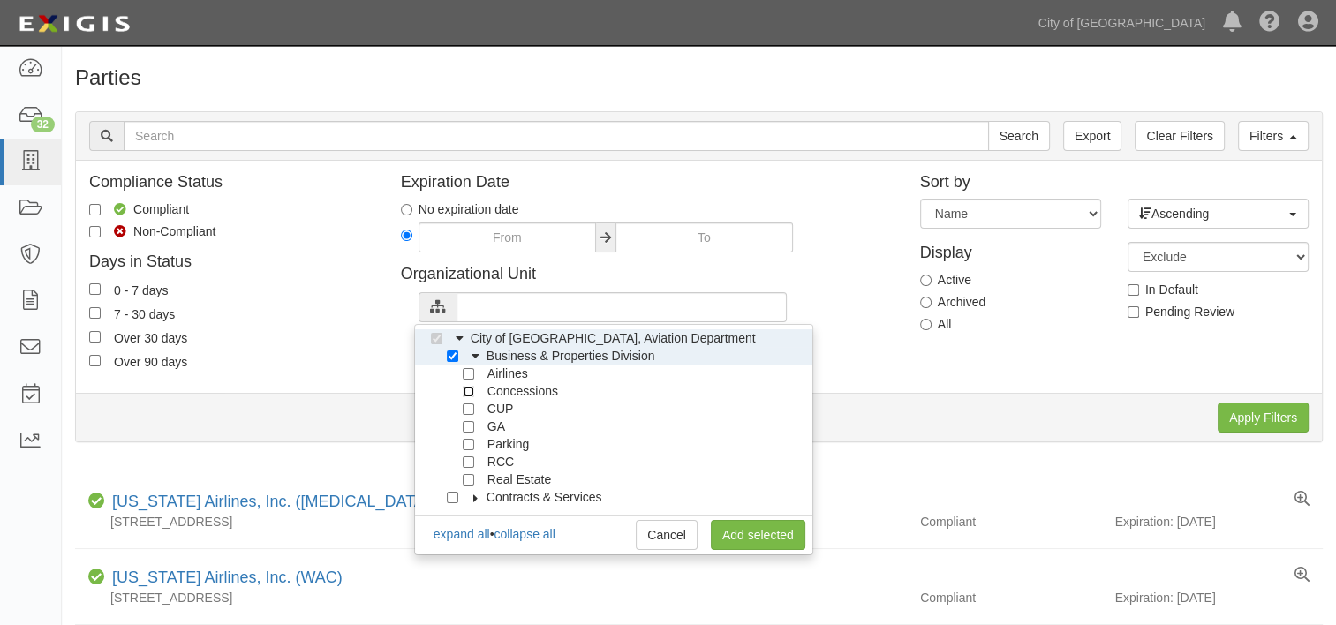
click at [466, 393] on input "Concessions" at bounding box center [468, 391] width 11 height 11
checkbox input "true"
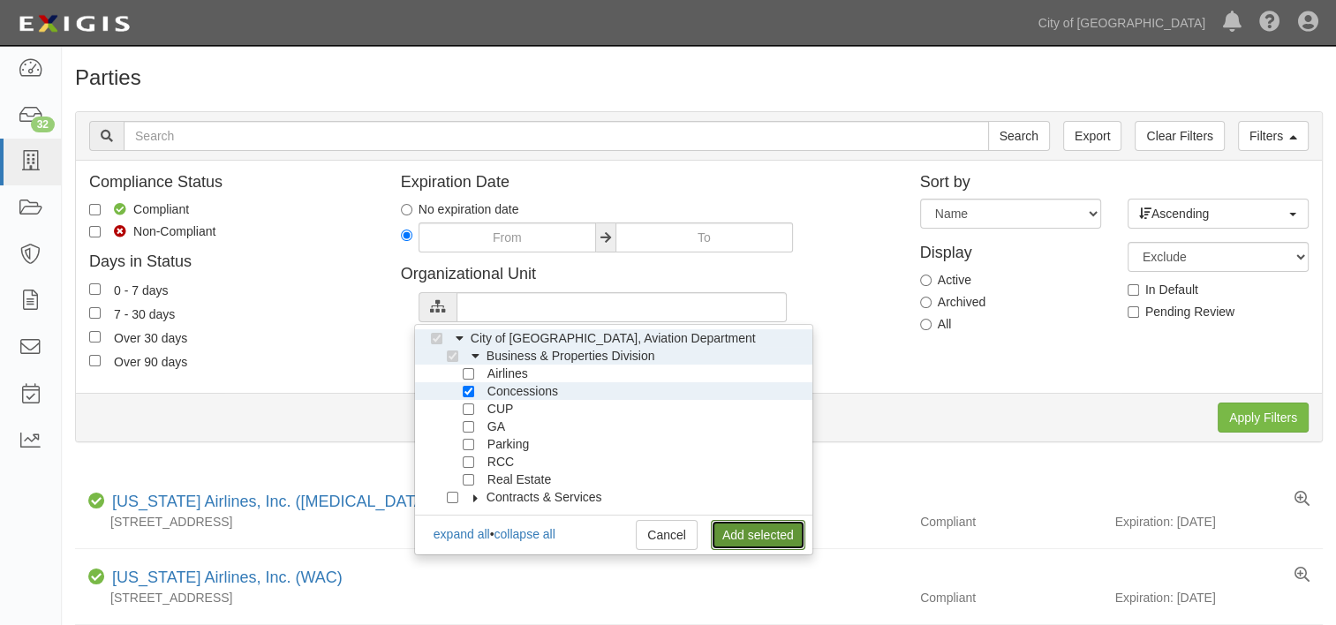
click at [745, 530] on link "Add selected" at bounding box center [758, 535] width 94 height 30
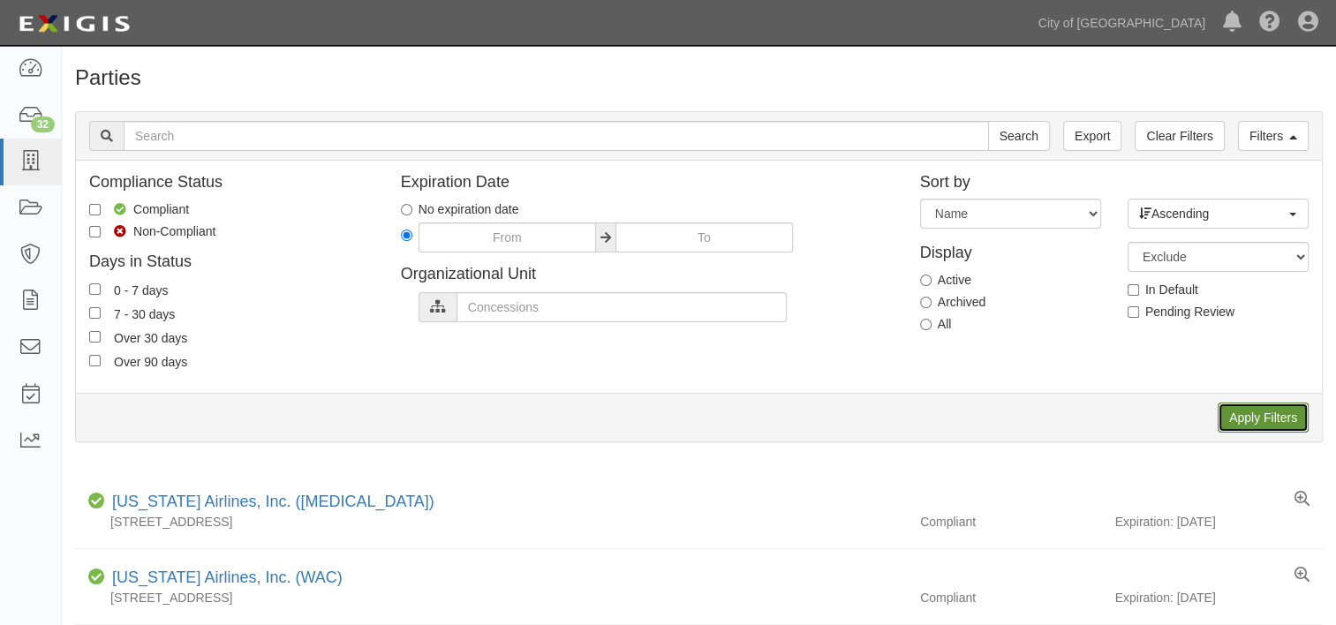
click at [1257, 412] on input "Apply Filters" at bounding box center [1262, 418] width 91 height 30
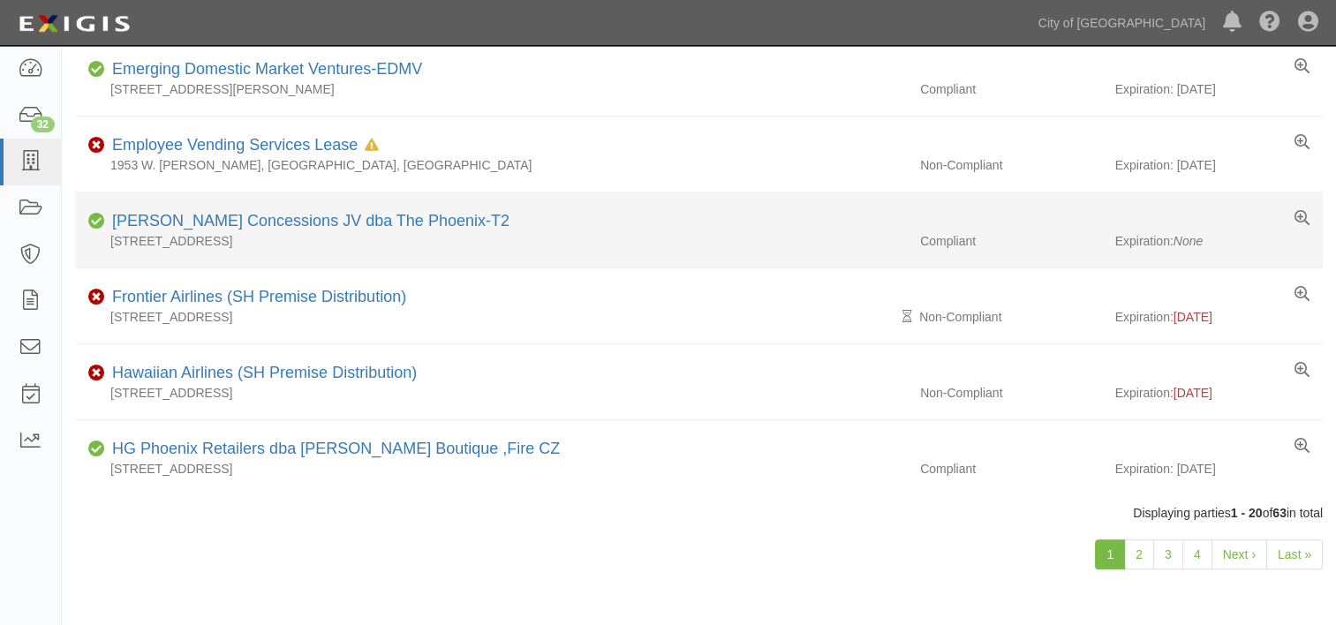
scroll to position [1218, 0]
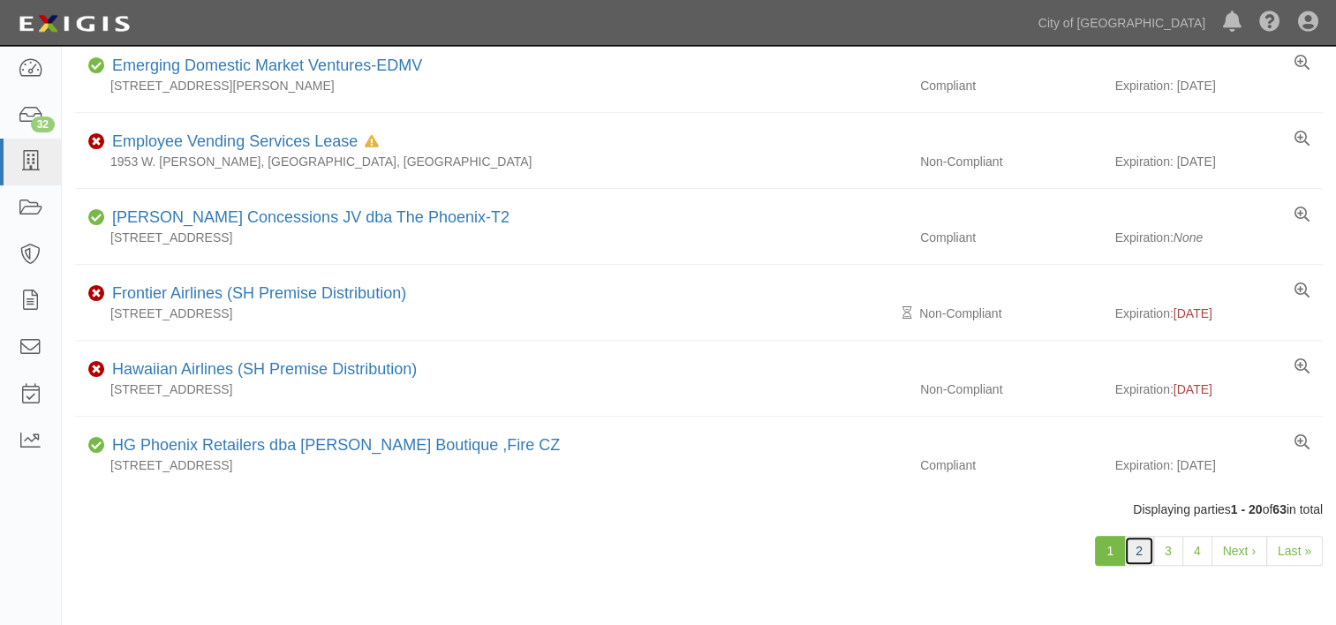
click at [1141, 541] on link "2" at bounding box center [1139, 551] width 30 height 30
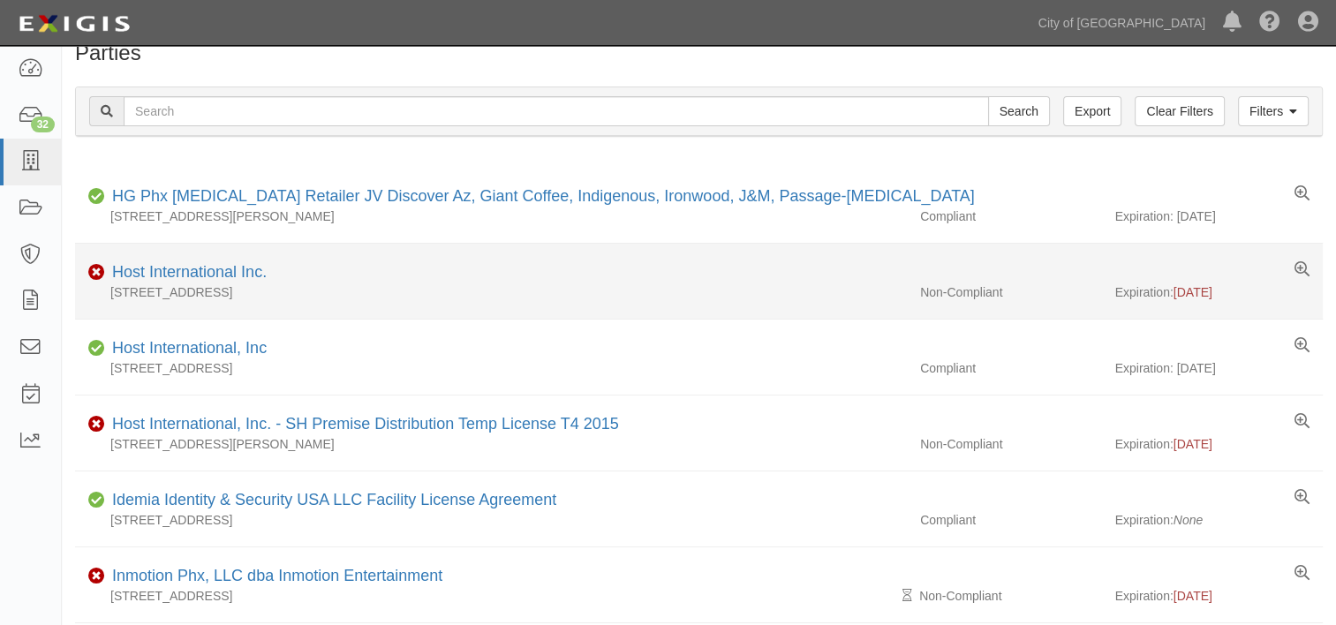
scroll to position [32, 0]
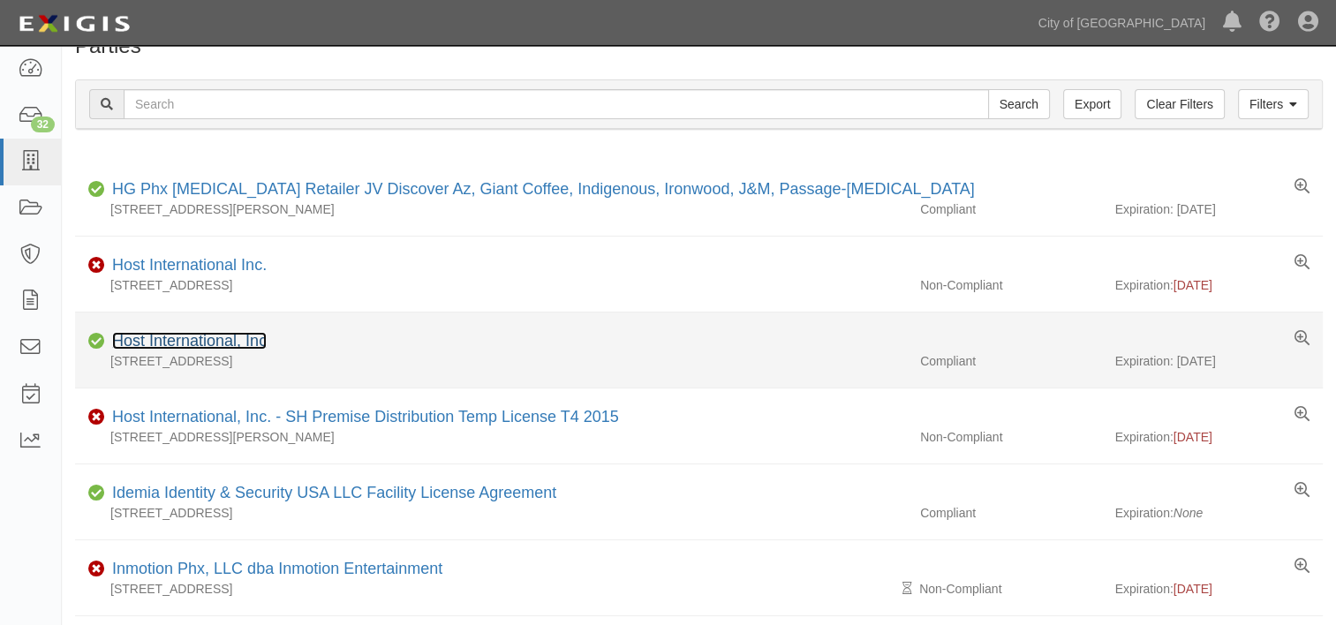
click at [195, 335] on link "Host International, Inc" at bounding box center [189, 341] width 155 height 18
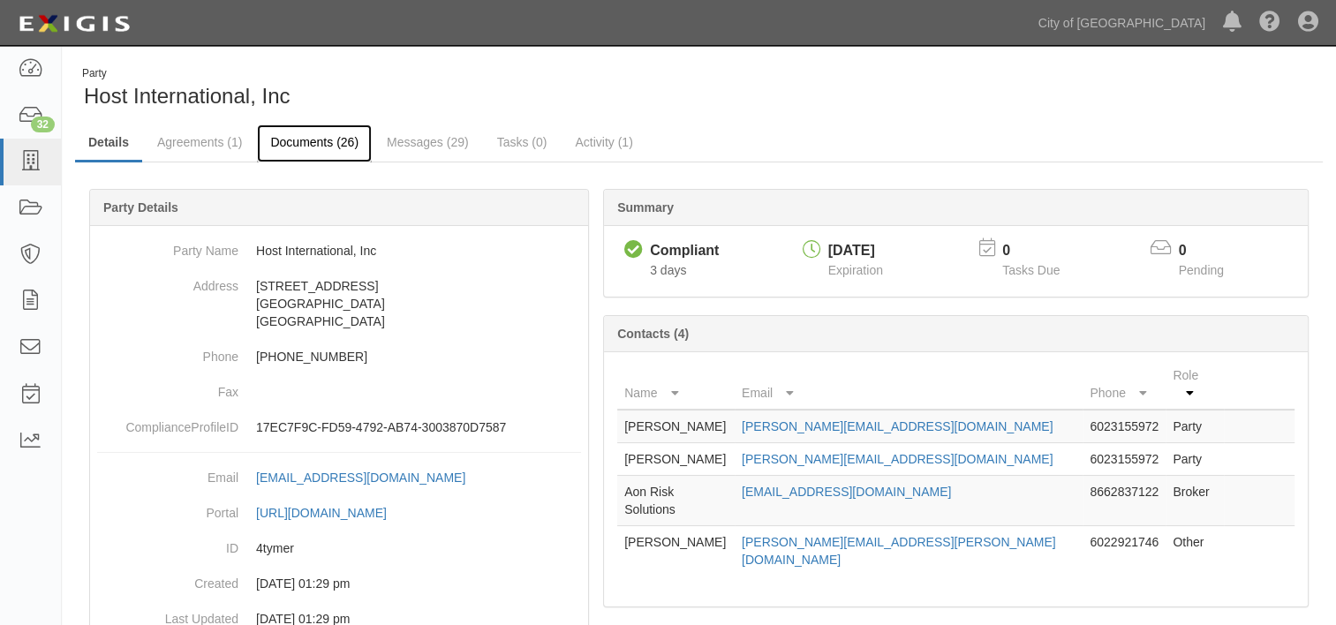
click at [321, 134] on link "Documents (26)" at bounding box center [314, 143] width 115 height 38
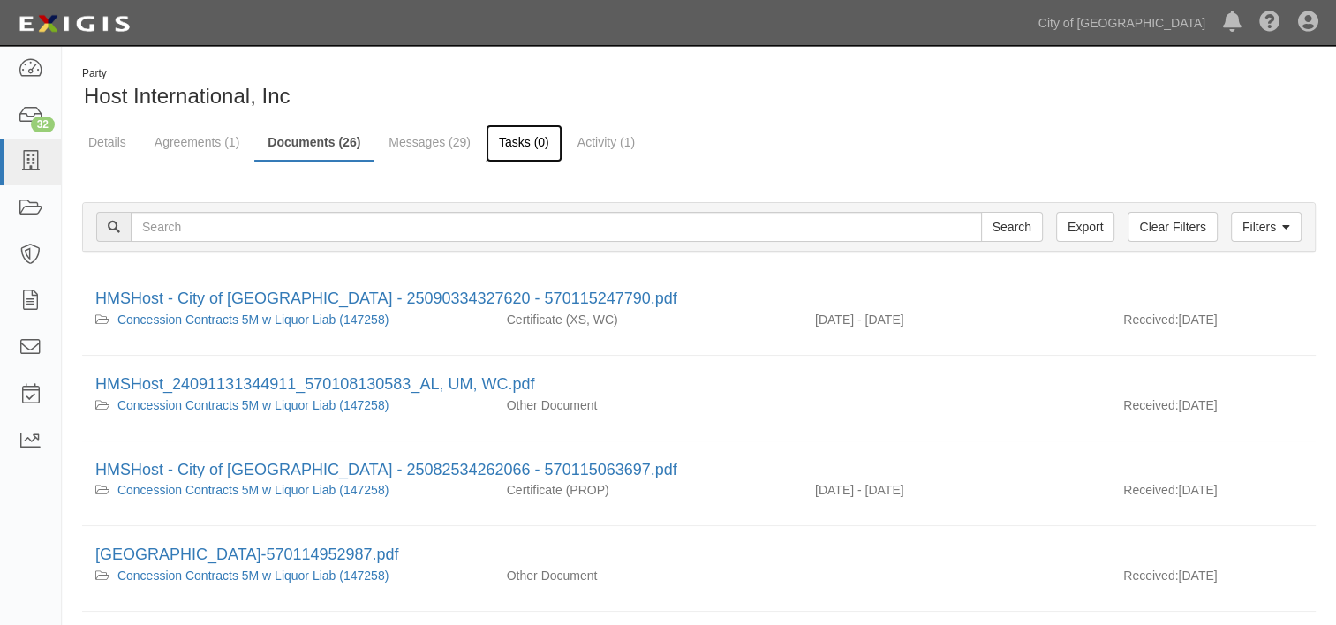
click at [519, 144] on link "Tasks (0)" at bounding box center [524, 143] width 77 height 38
click at [1272, 21] on icon at bounding box center [1269, 22] width 21 height 21
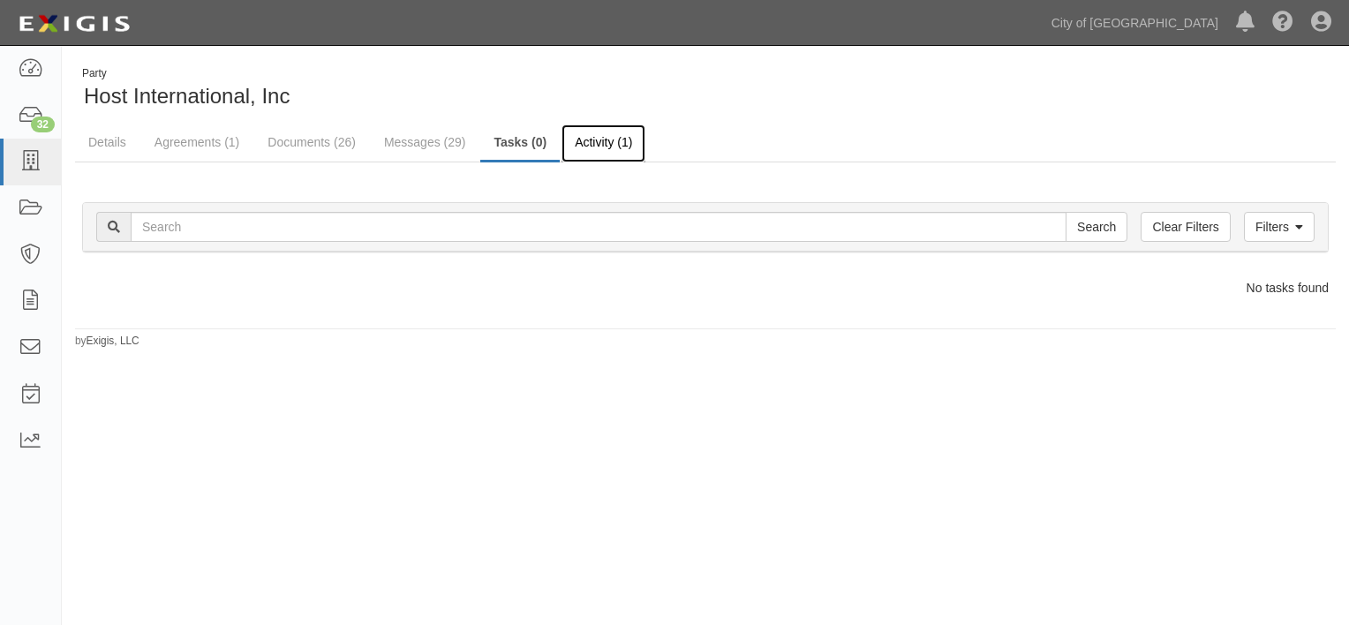
click at [597, 144] on link "Activity (1)" at bounding box center [604, 143] width 84 height 38
click at [109, 144] on link "Details" at bounding box center [107, 143] width 64 height 38
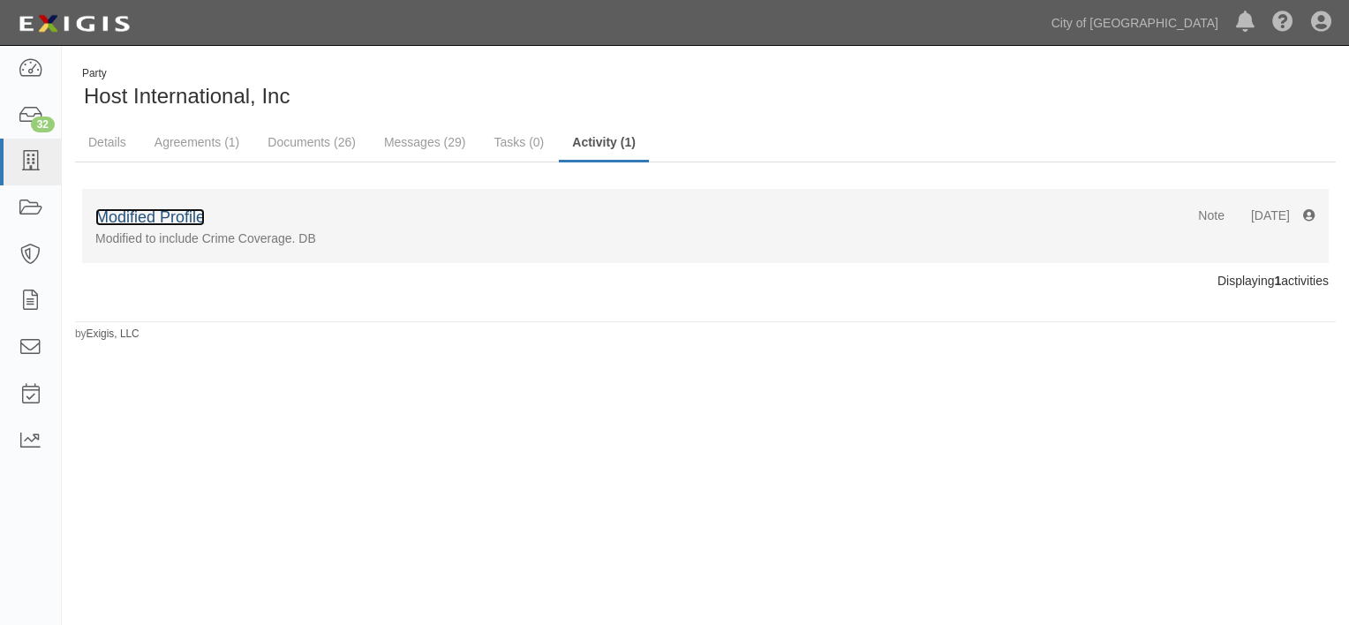
click at [170, 219] on link "Modified Profile" at bounding box center [149, 217] width 109 height 18
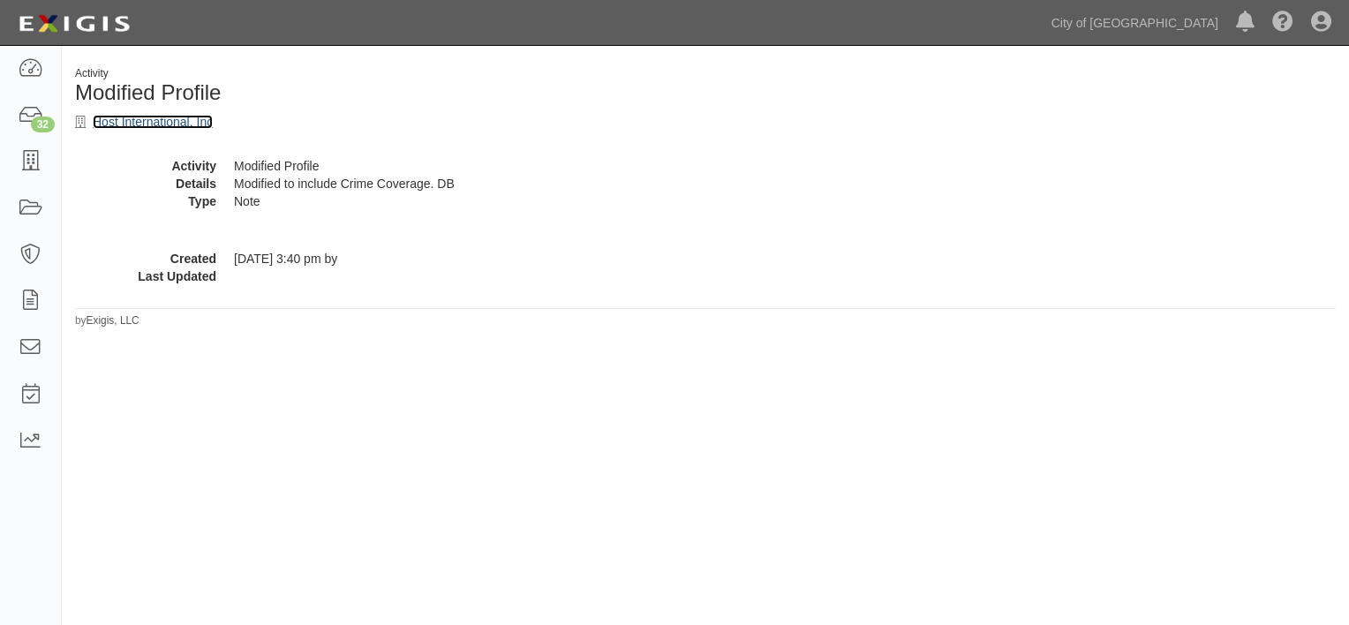
click at [162, 126] on link "Host International, Inc" at bounding box center [153, 122] width 120 height 14
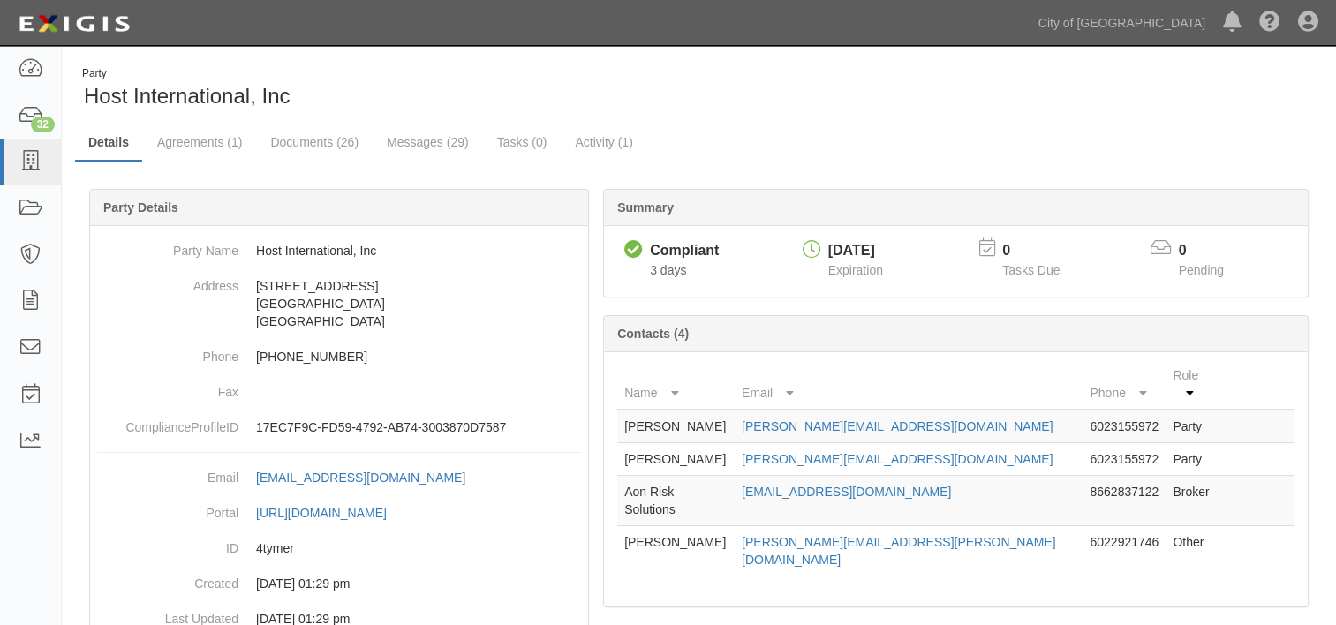
click at [664, 410] on td "John Richmond" at bounding box center [675, 427] width 117 height 34
drag, startPoint x: 664, startPoint y: 406, endPoint x: 982, endPoint y: 411, distance: 317.9
click at [982, 411] on td "john.richmond@hmshost.com" at bounding box center [909, 427] width 348 height 34
click at [1171, 410] on td "Party" at bounding box center [1194, 427] width 58 height 34
drag, startPoint x: 1171, startPoint y: 406, endPoint x: 995, endPoint y: 410, distance: 175.7
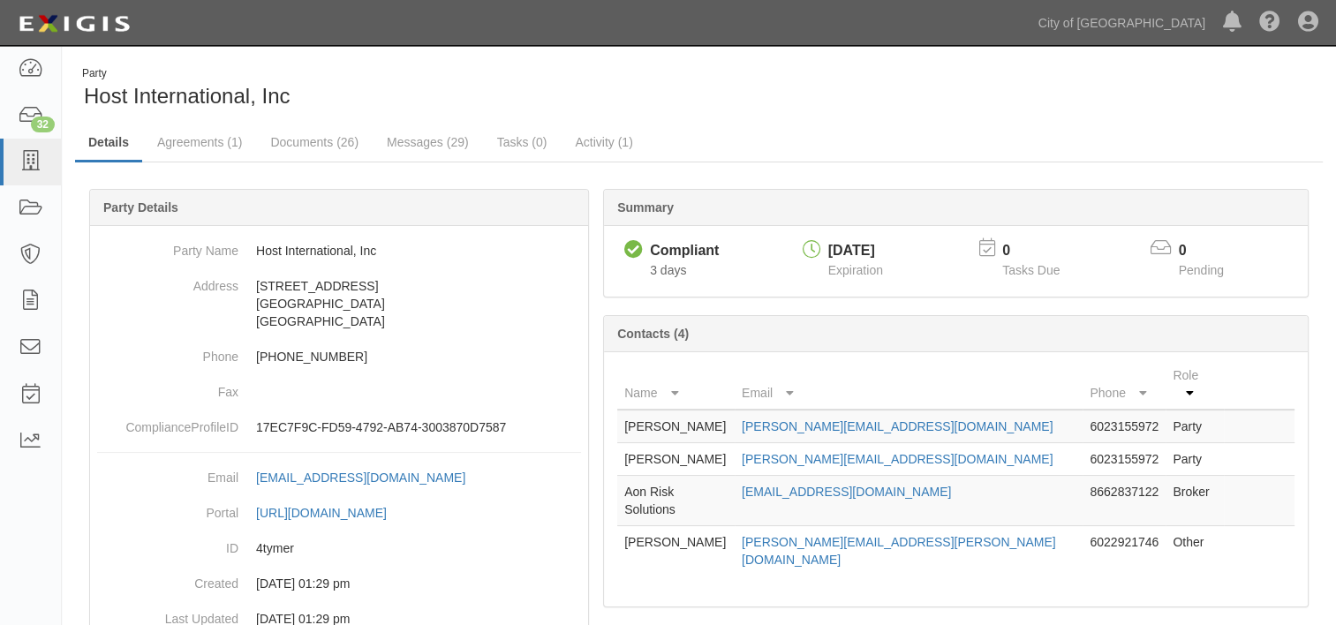
click at [995, 410] on td "john.richmond@hmshost.com" at bounding box center [909, 427] width 348 height 34
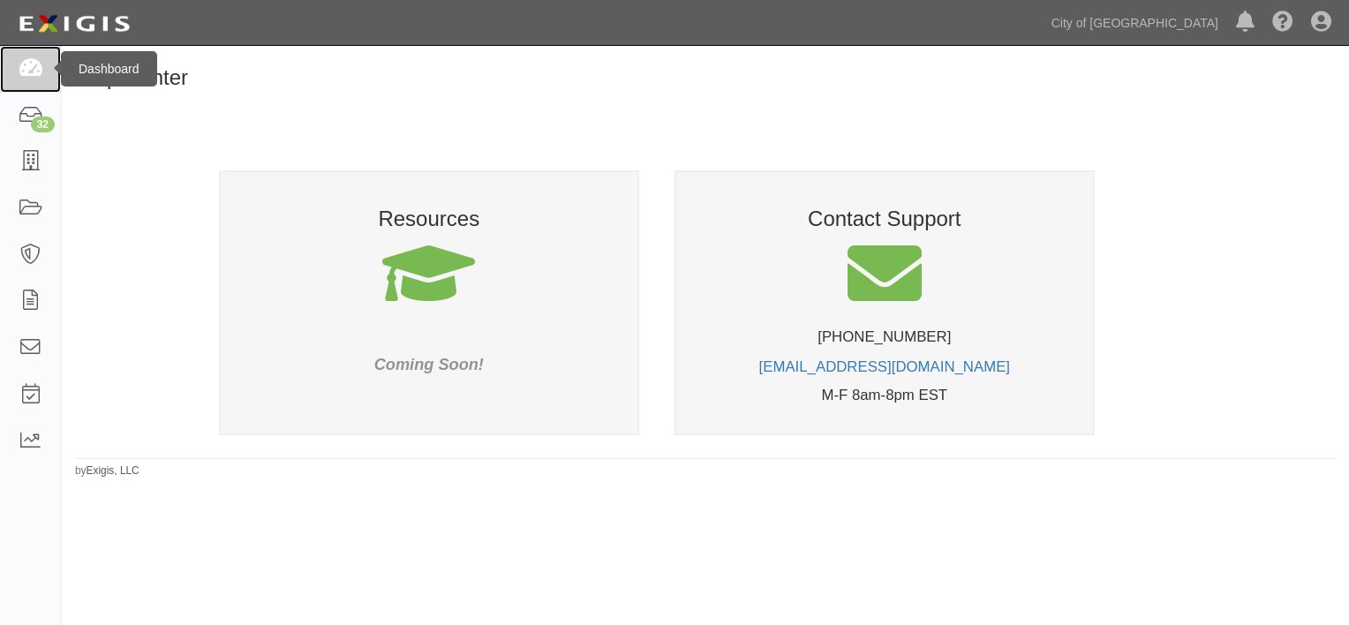
click at [28, 68] on icon at bounding box center [30, 69] width 25 height 20
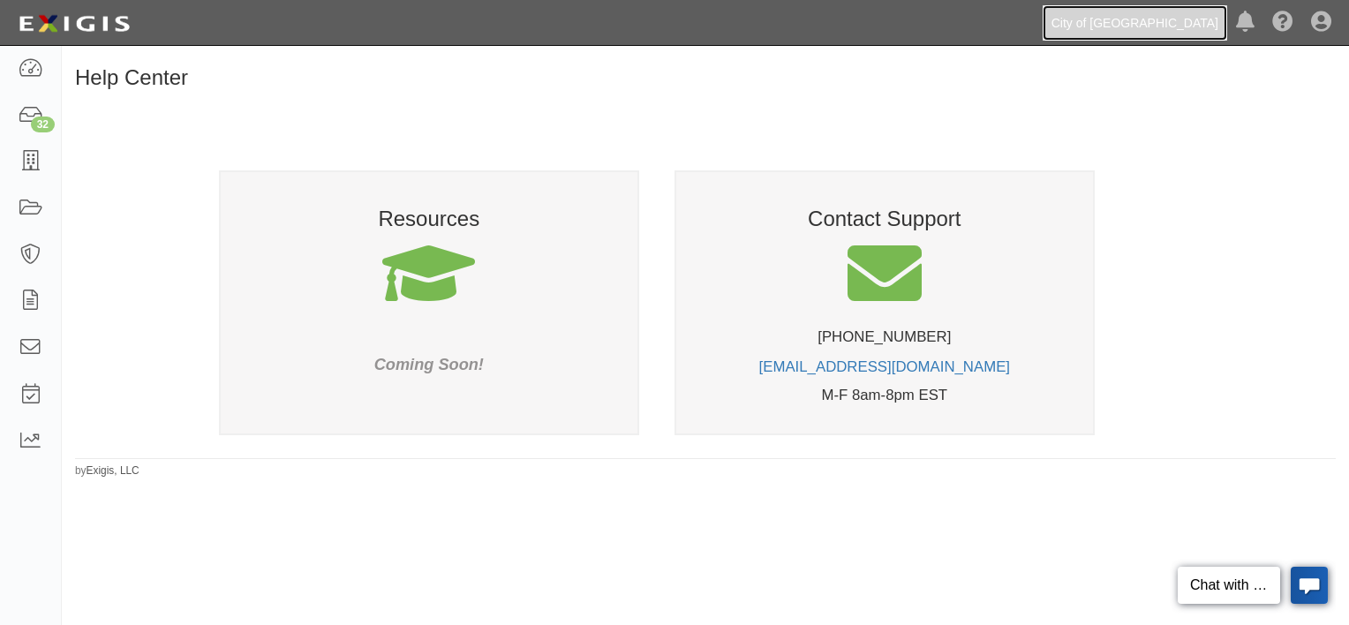
click at [1195, 28] on link "City of [GEOGRAPHIC_DATA]" at bounding box center [1135, 22] width 185 height 35
